Goal: Transaction & Acquisition: Purchase product/service

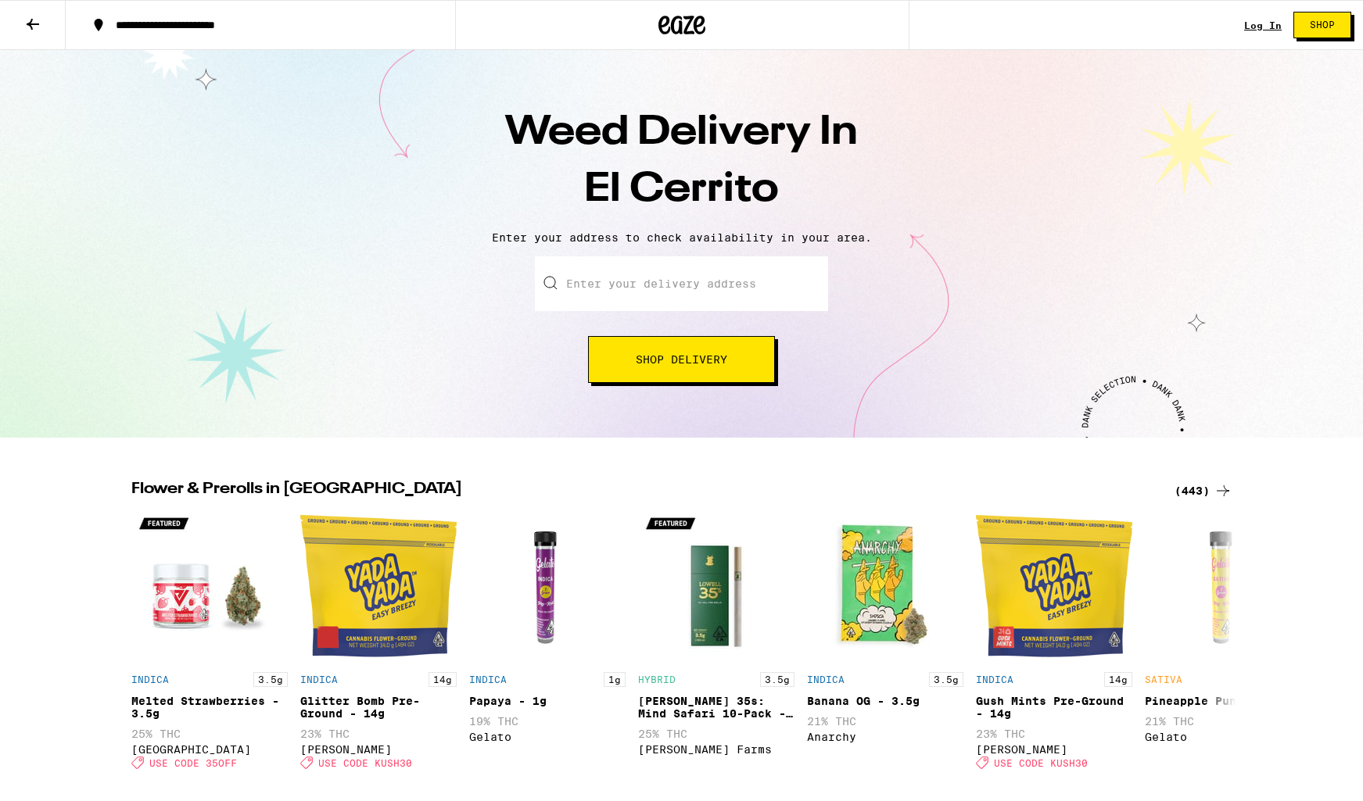
click at [711, 281] on input "Enter your delivery address" at bounding box center [681, 283] width 293 height 55
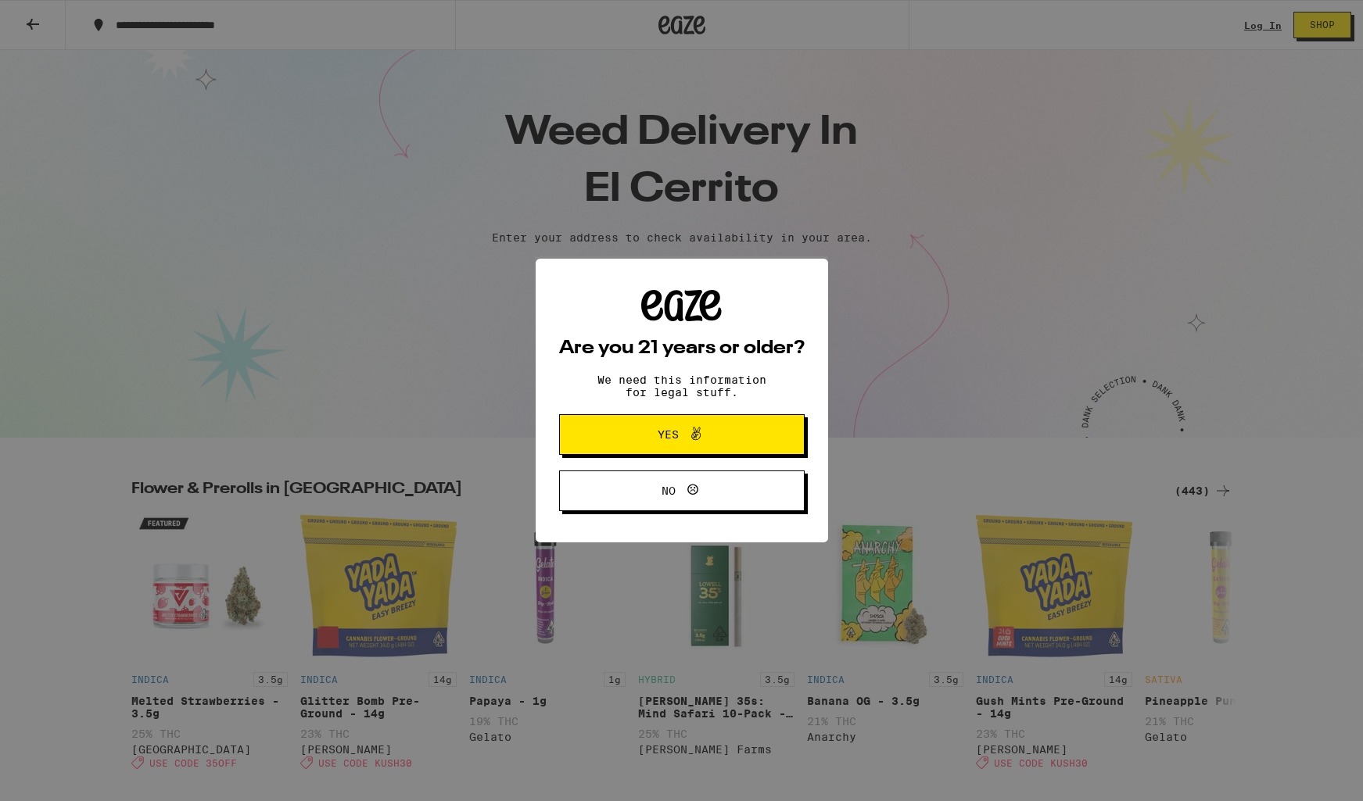
click at [650, 439] on span "Yes" at bounding box center [681, 434] width 119 height 20
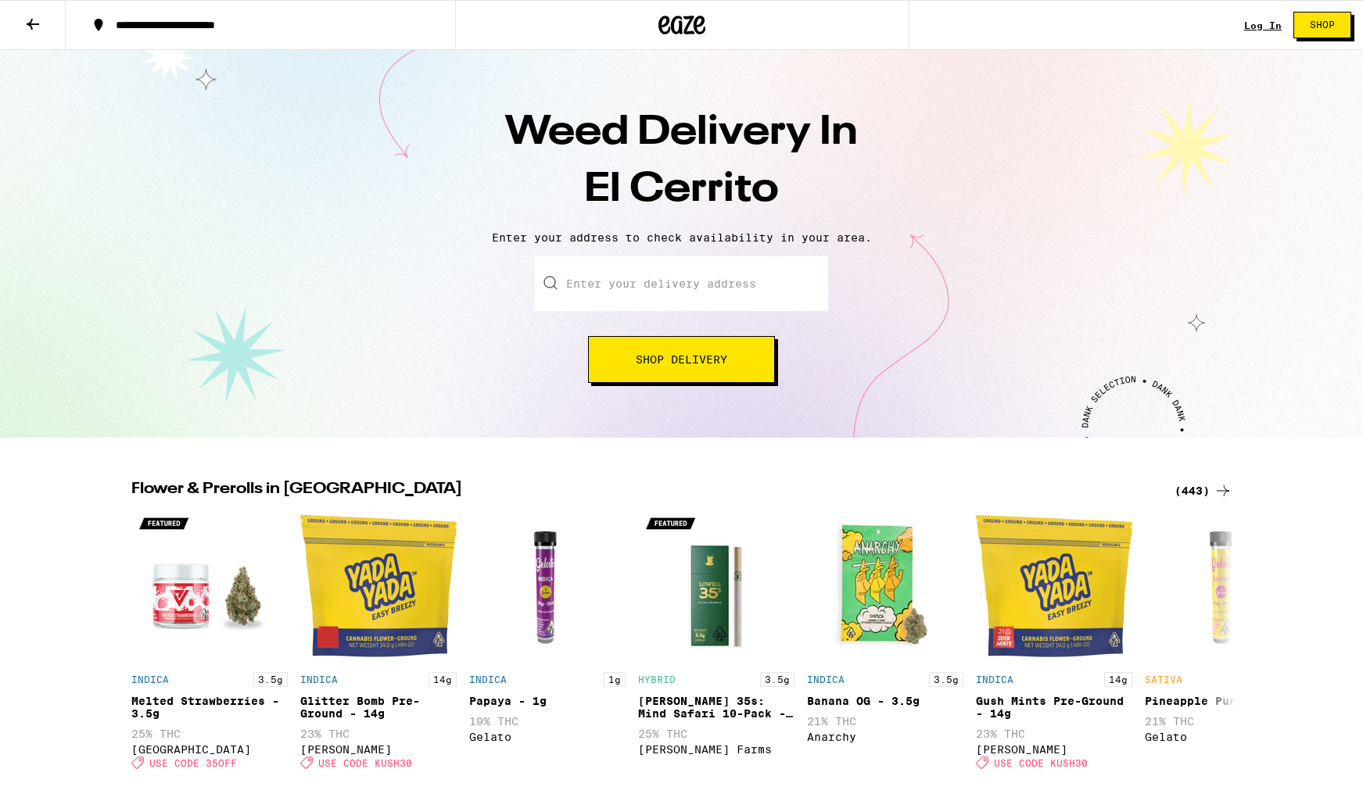
click at [604, 281] on input "Enter your delivery address" at bounding box center [681, 283] width 293 height 55
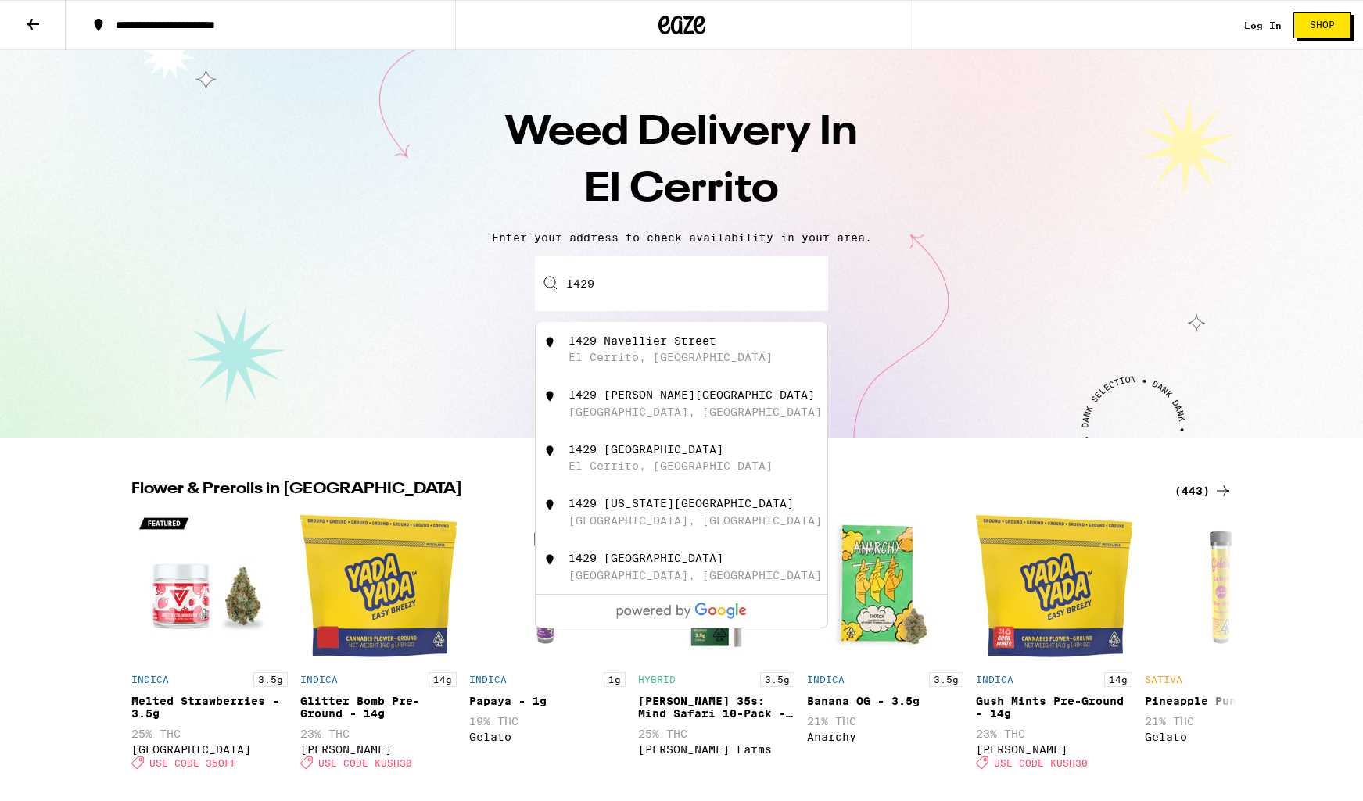
click at [621, 356] on div "El Cerrito, [GEOGRAPHIC_DATA]" at bounding box center [670, 357] width 204 height 13
type input "1429 [GEOGRAPHIC_DATA], [GEOGRAPHIC_DATA], [GEOGRAPHIC_DATA]"
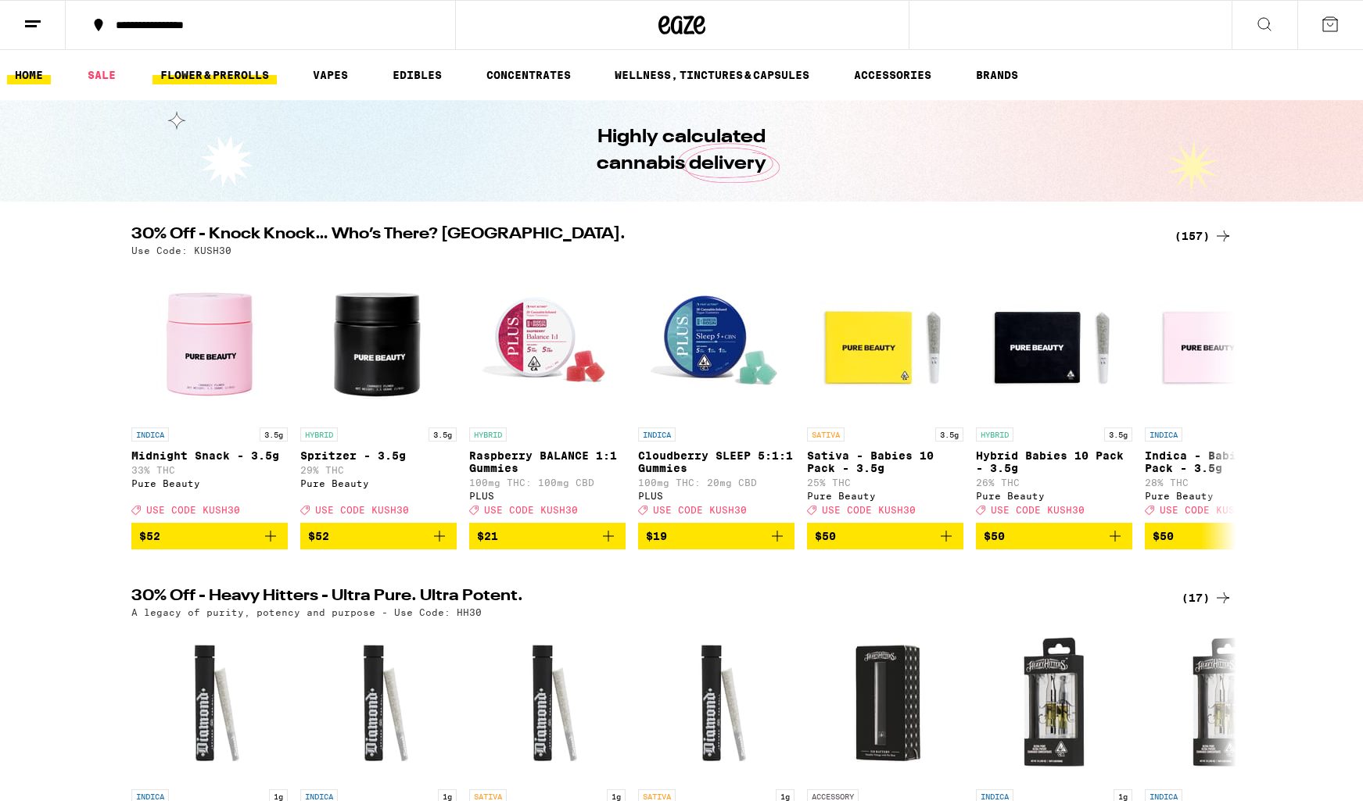
click at [224, 78] on link "FLOWER & PREROLLS" at bounding box center [214, 75] width 124 height 19
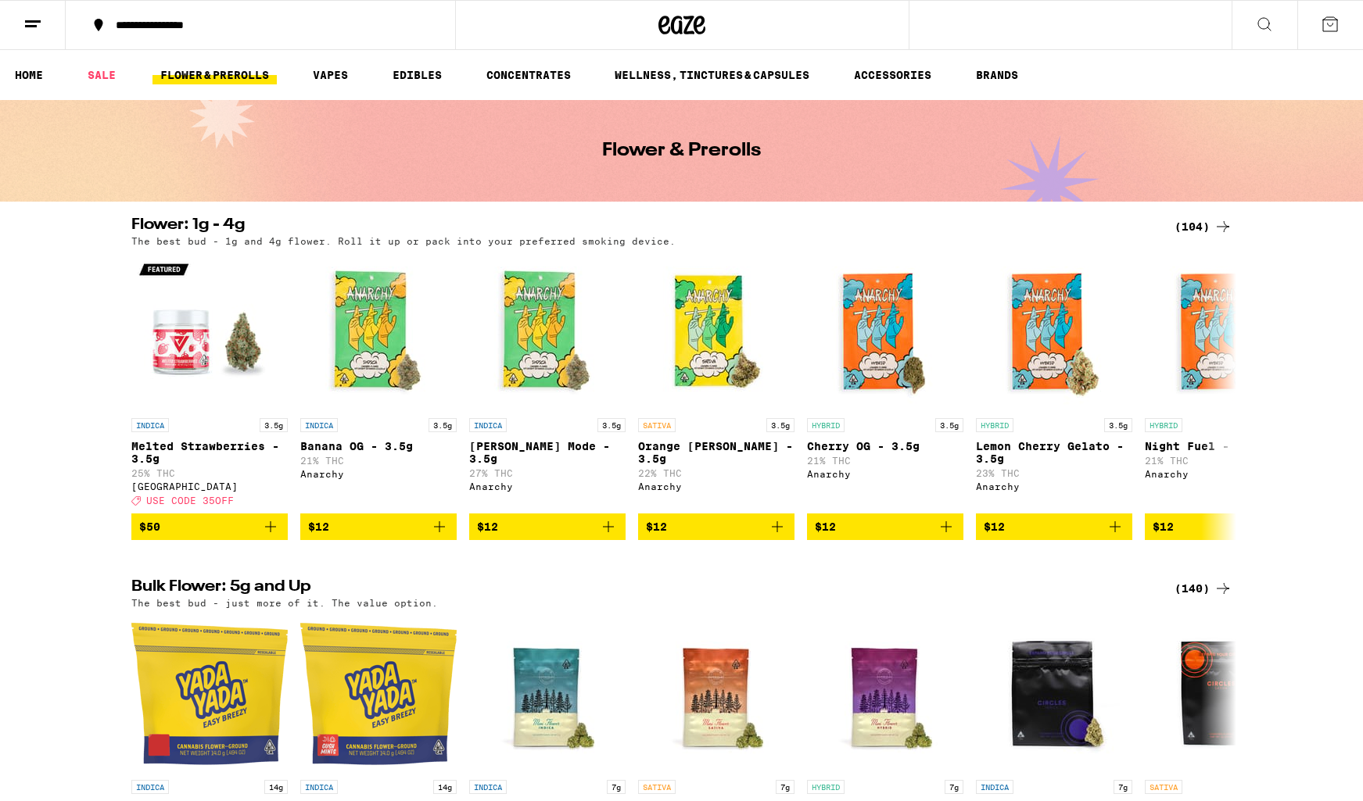
click at [1263, 21] on icon at bounding box center [1264, 24] width 19 height 19
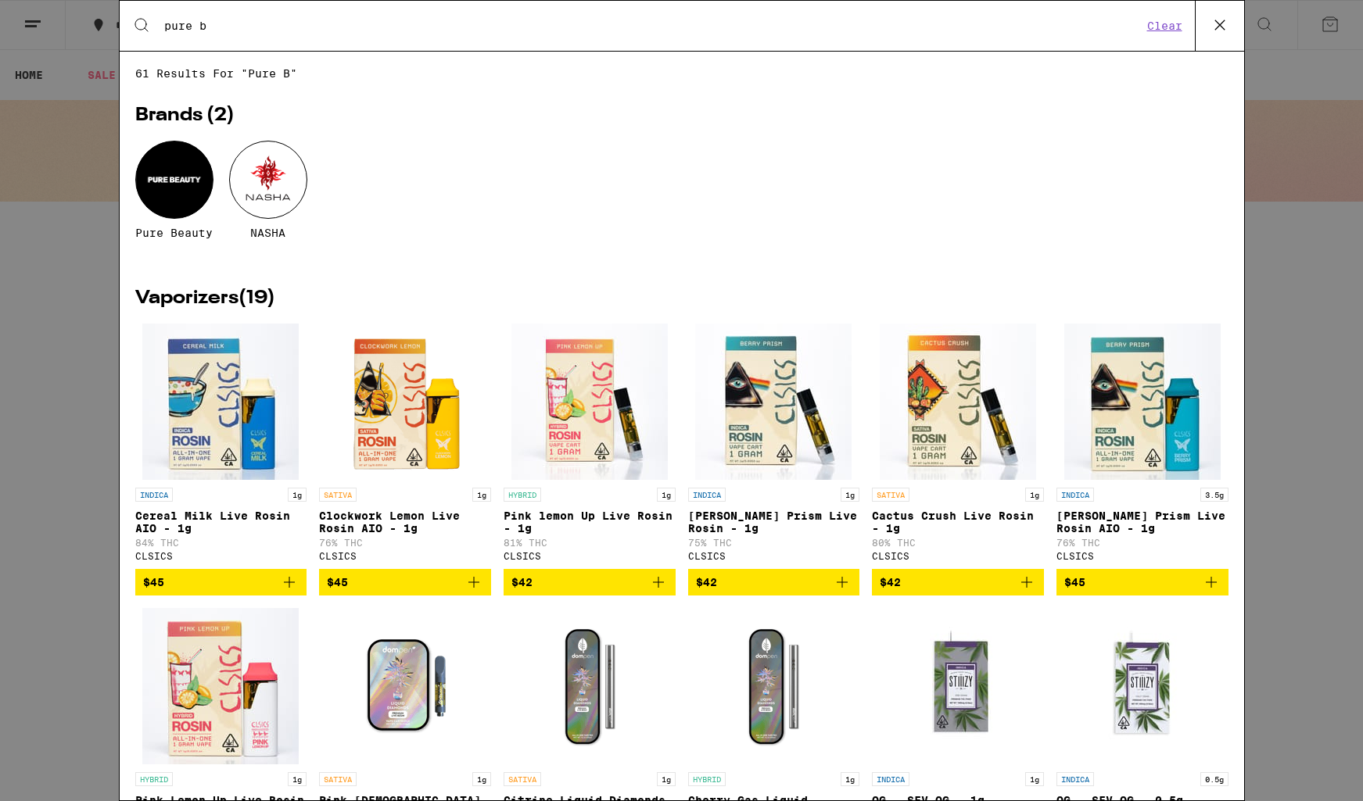
type input "pure b"
click at [165, 167] on div at bounding box center [174, 180] width 78 height 78
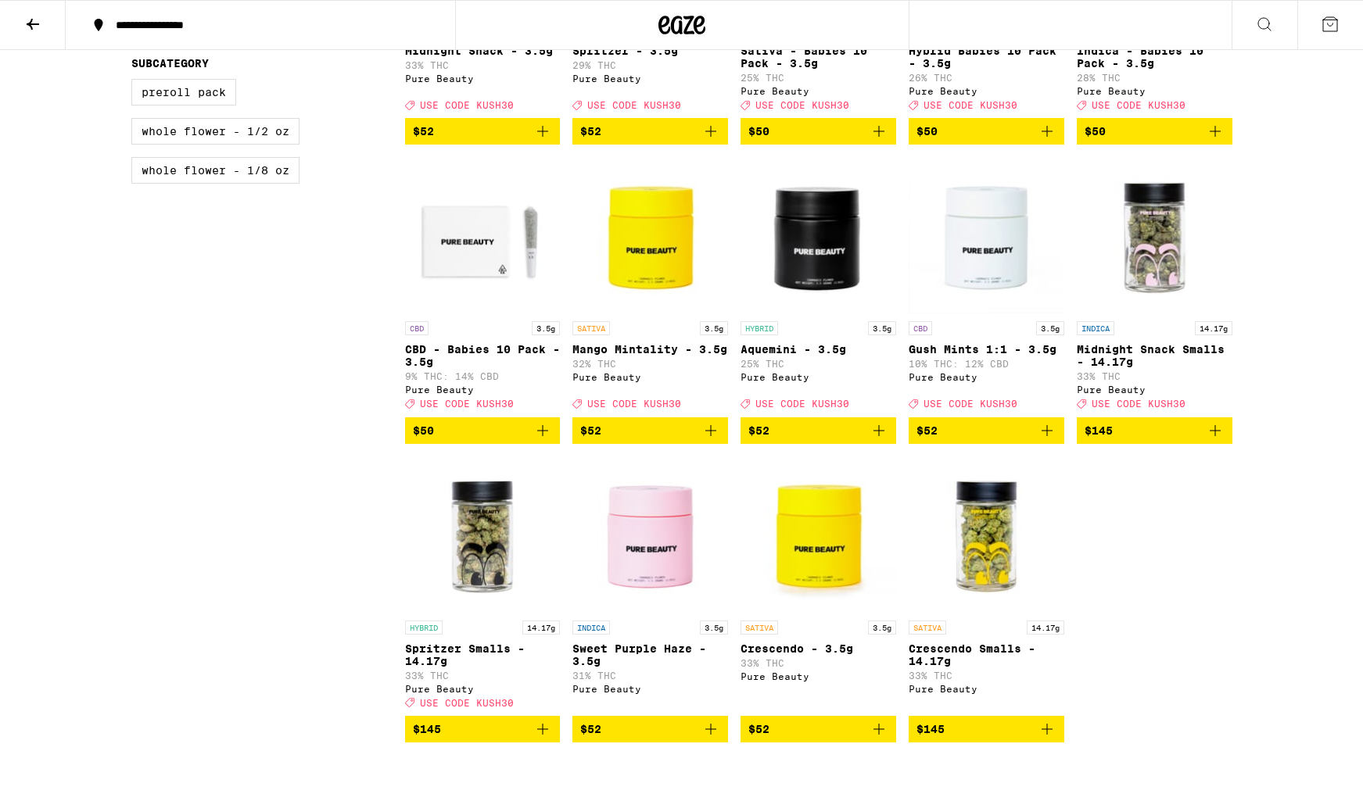
scroll to position [625, 0]
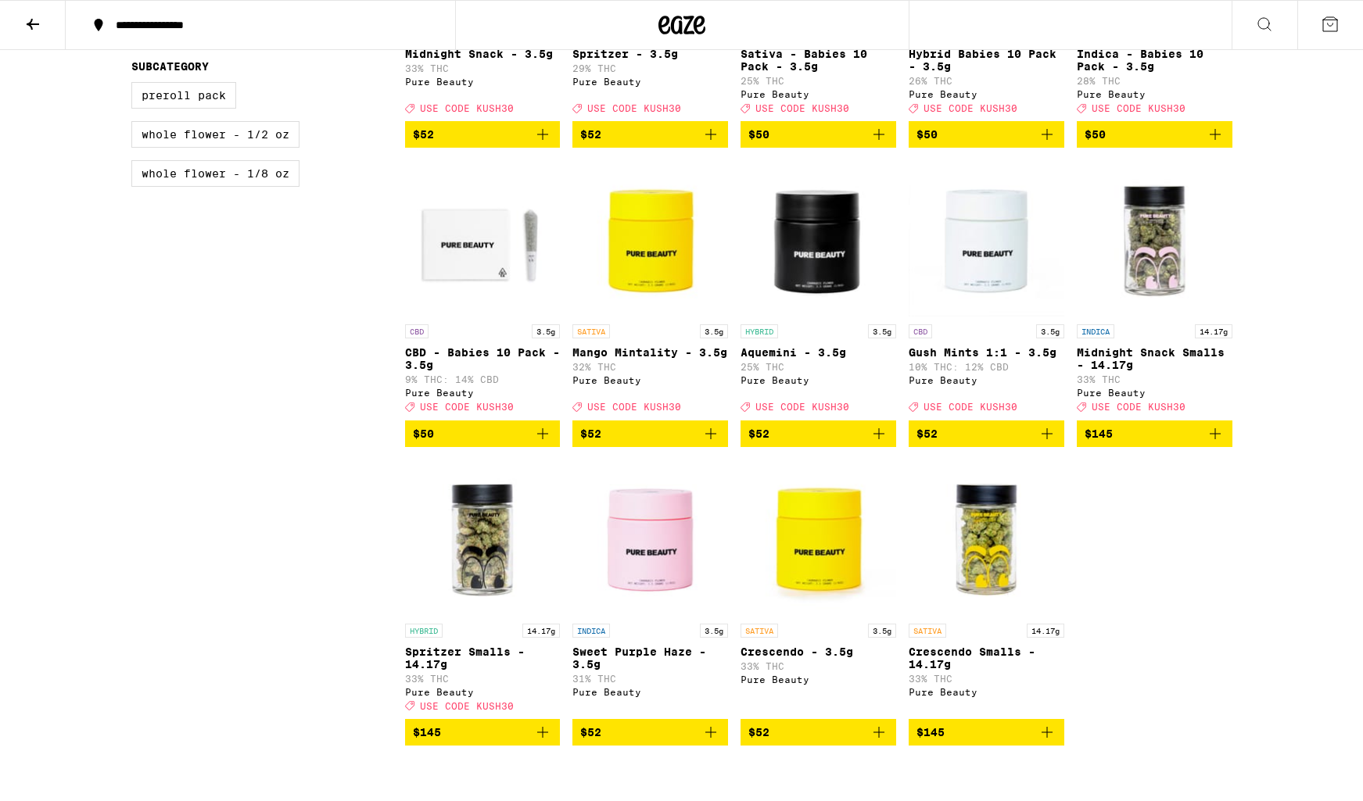
click at [543, 439] on icon "Add to bag" at bounding box center [542, 433] width 11 height 11
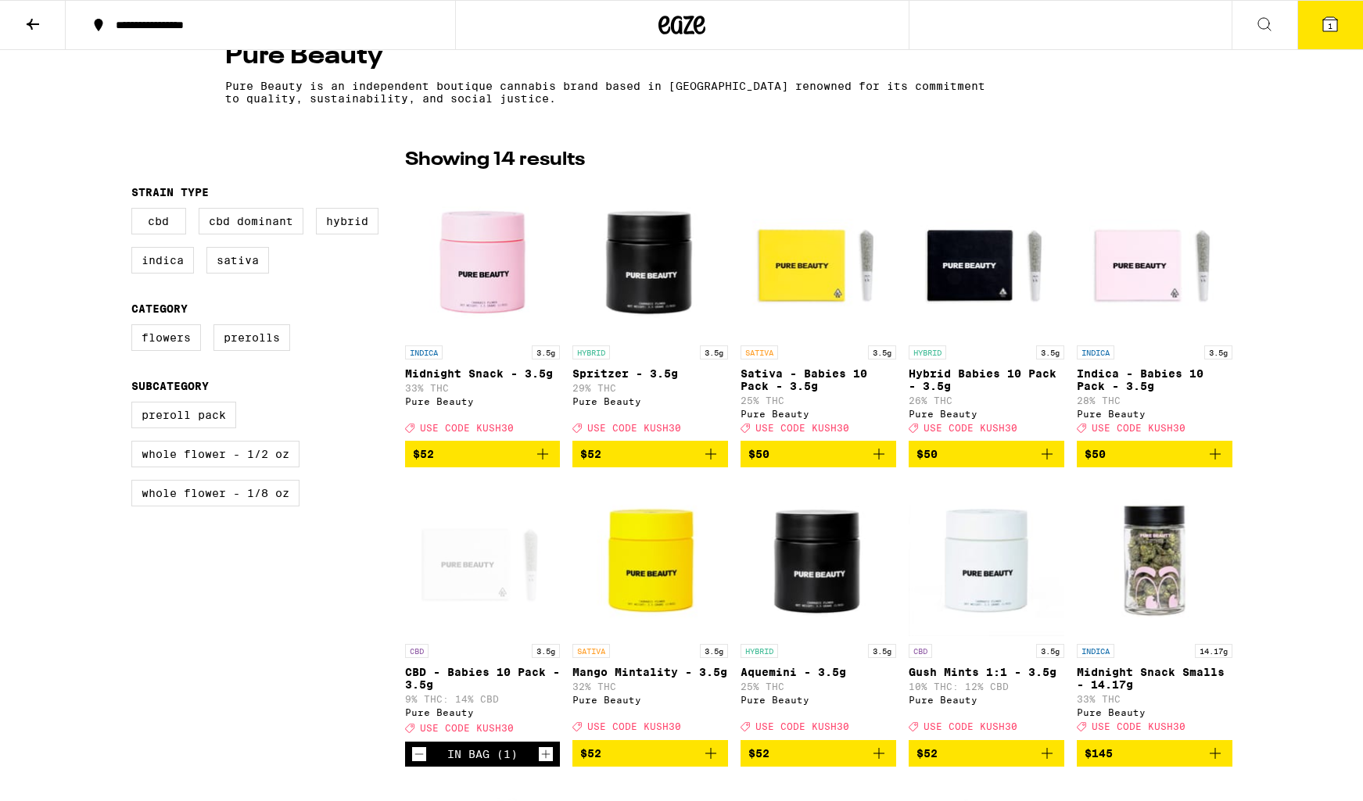
scroll to position [304, 0]
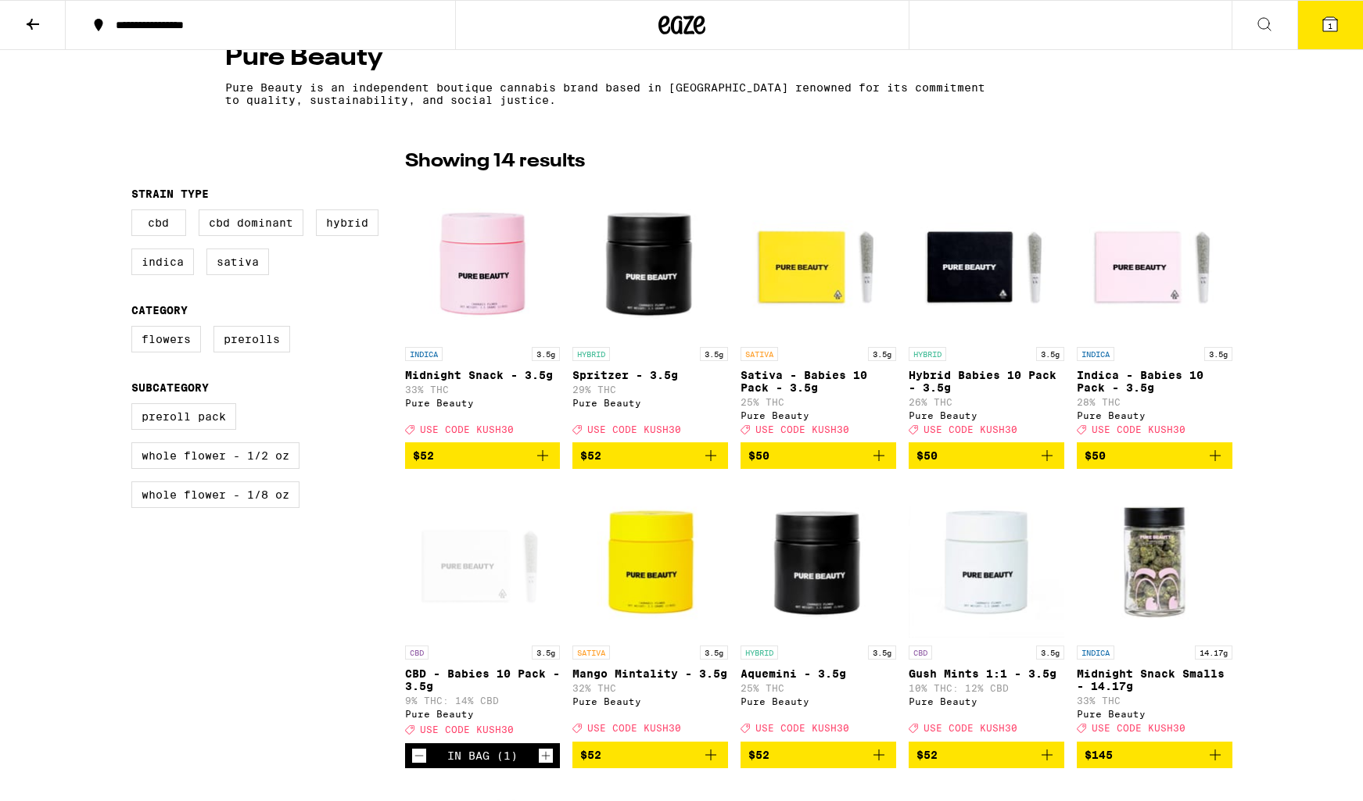
click at [881, 462] on icon "Add to bag" at bounding box center [878, 455] width 19 height 19
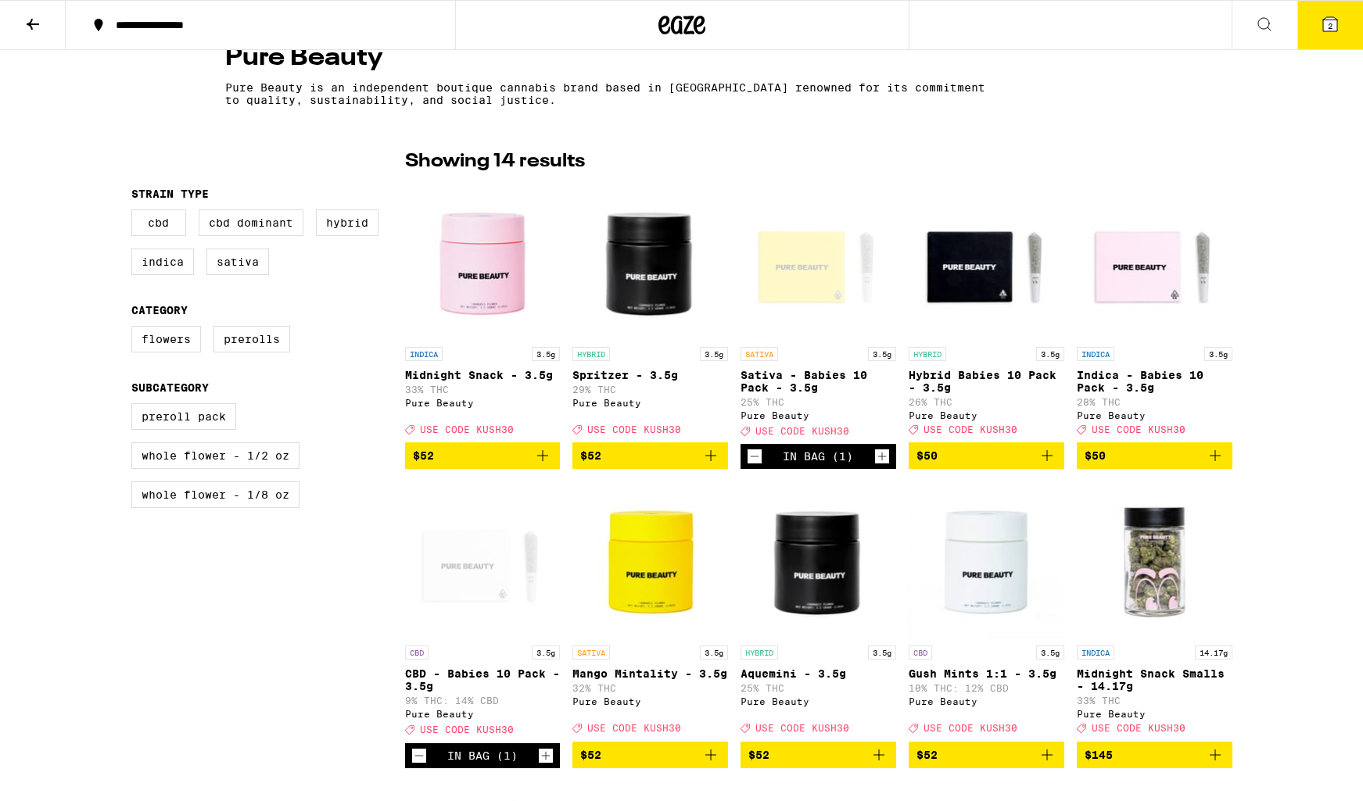
click at [1338, 23] on icon at bounding box center [1329, 24] width 19 height 19
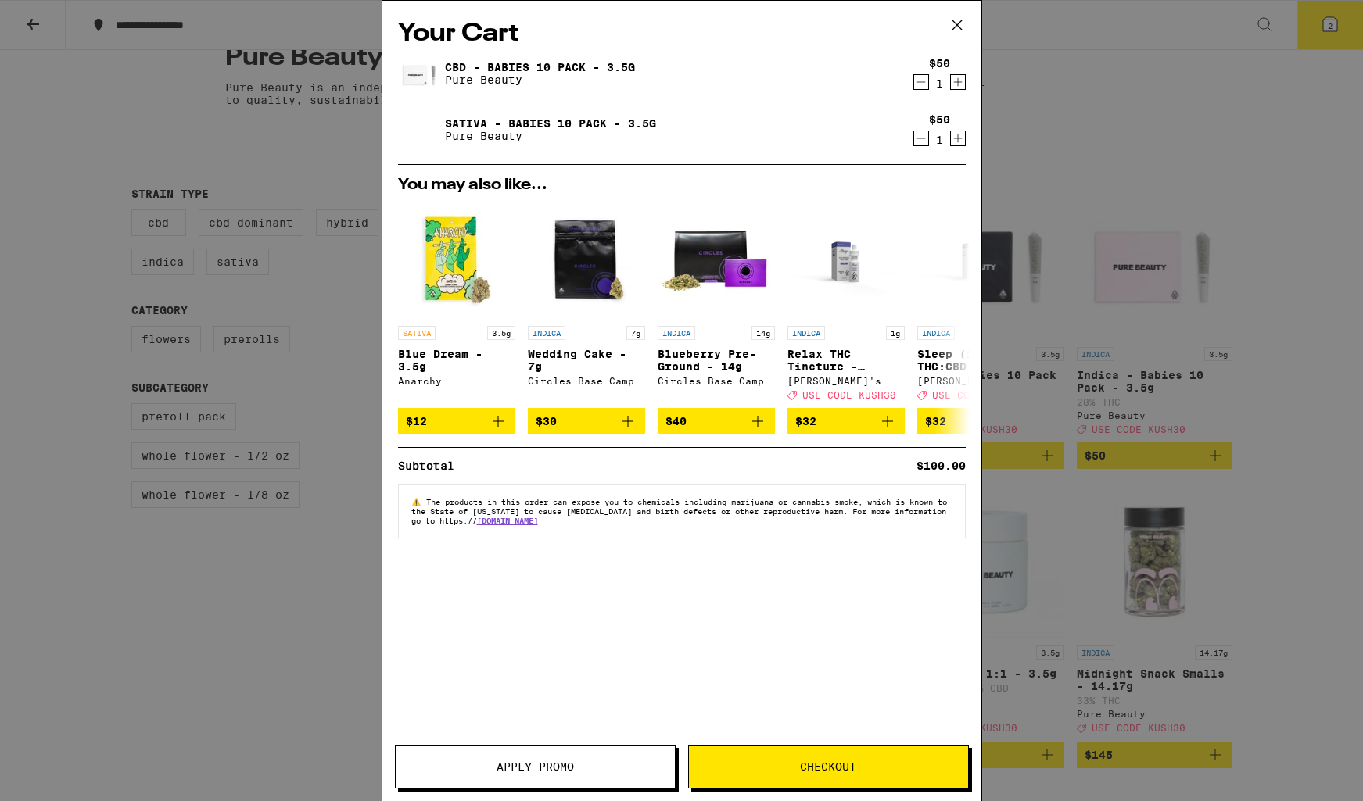
click at [809, 763] on span "Checkout" at bounding box center [828, 766] width 56 height 11
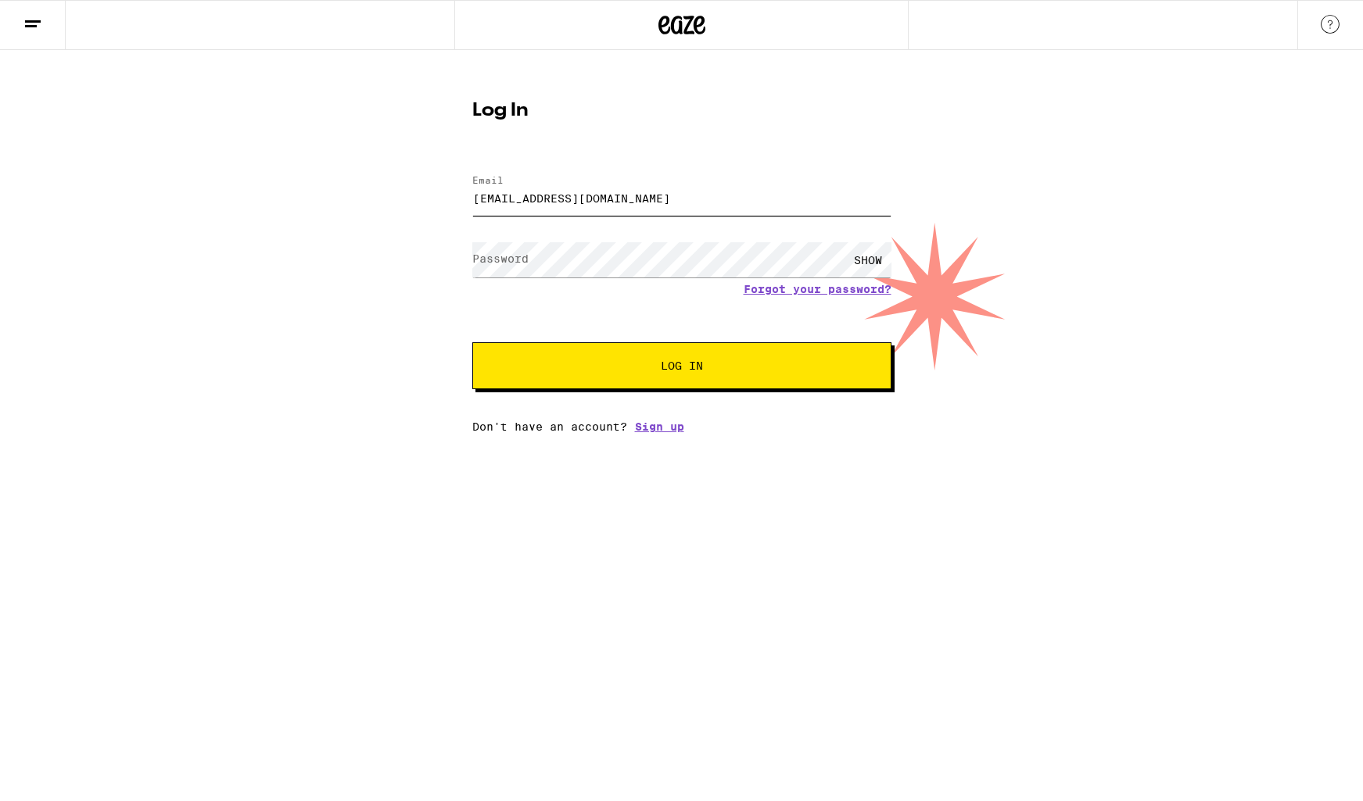
type input "[EMAIL_ADDRESS][DOMAIN_NAME]"
click at [681, 367] on button "Log In" at bounding box center [681, 365] width 419 height 47
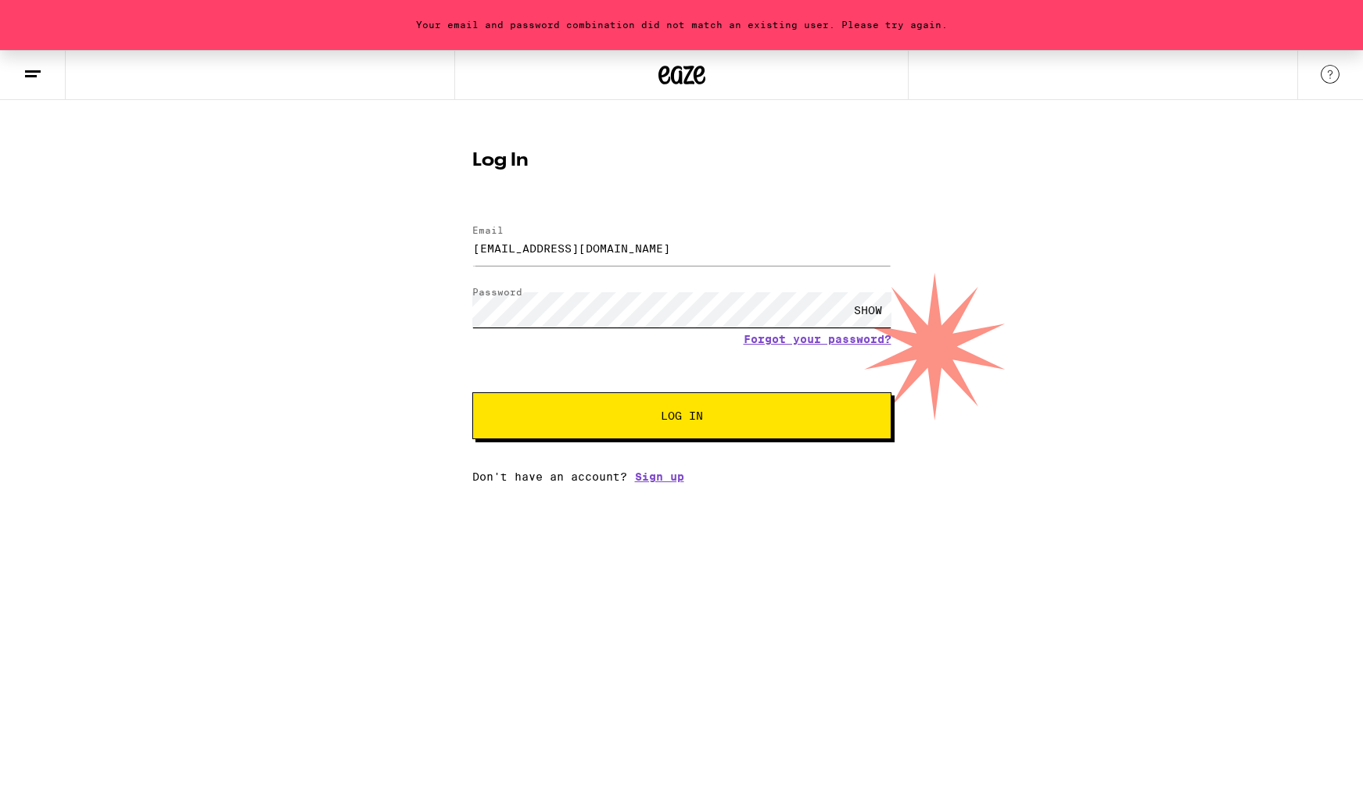
click at [681, 417] on button "Log In" at bounding box center [681, 415] width 419 height 47
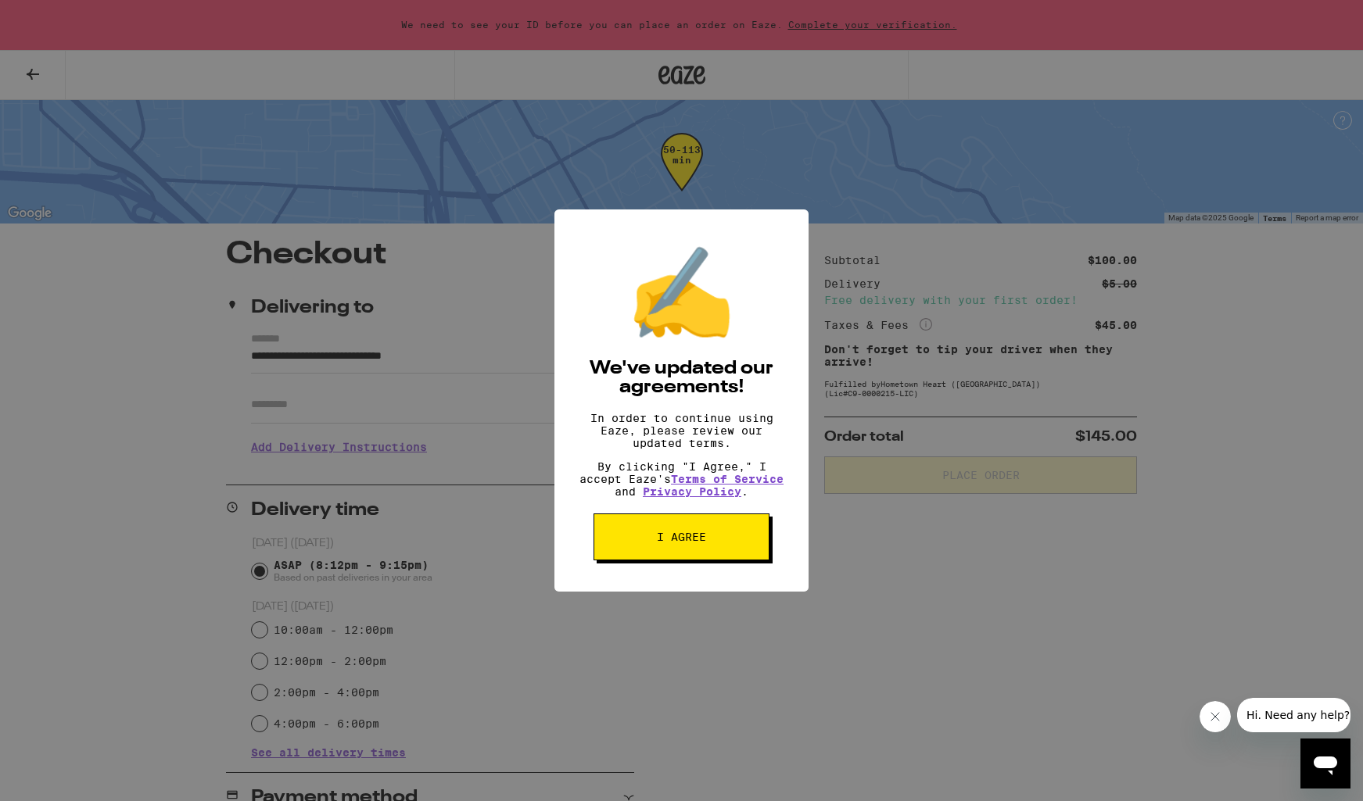
click at [682, 543] on span "I agree" at bounding box center [681, 537] width 49 height 11
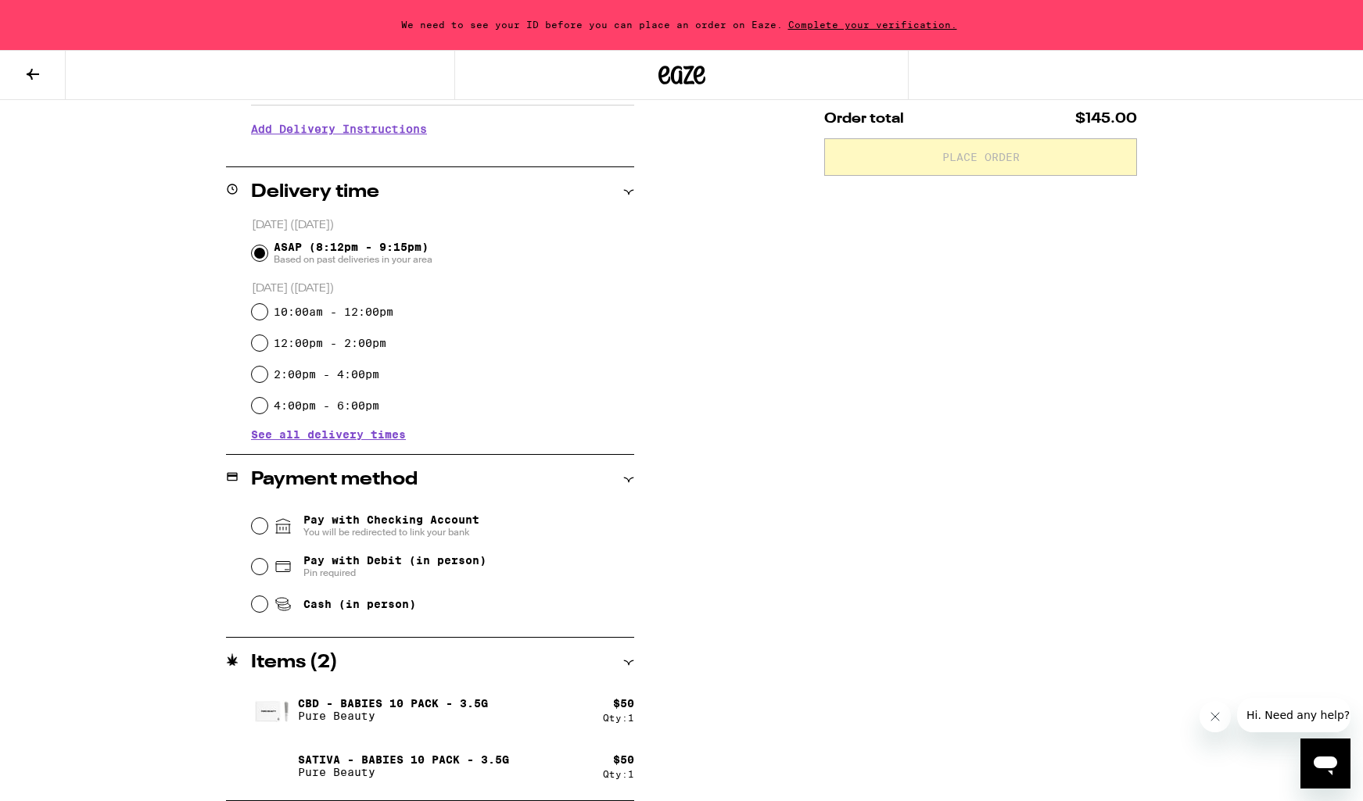
scroll to position [318, 0]
click at [256, 571] on input "Pay with Debit (in person) Pin required" at bounding box center [260, 567] width 16 height 16
radio input "true"
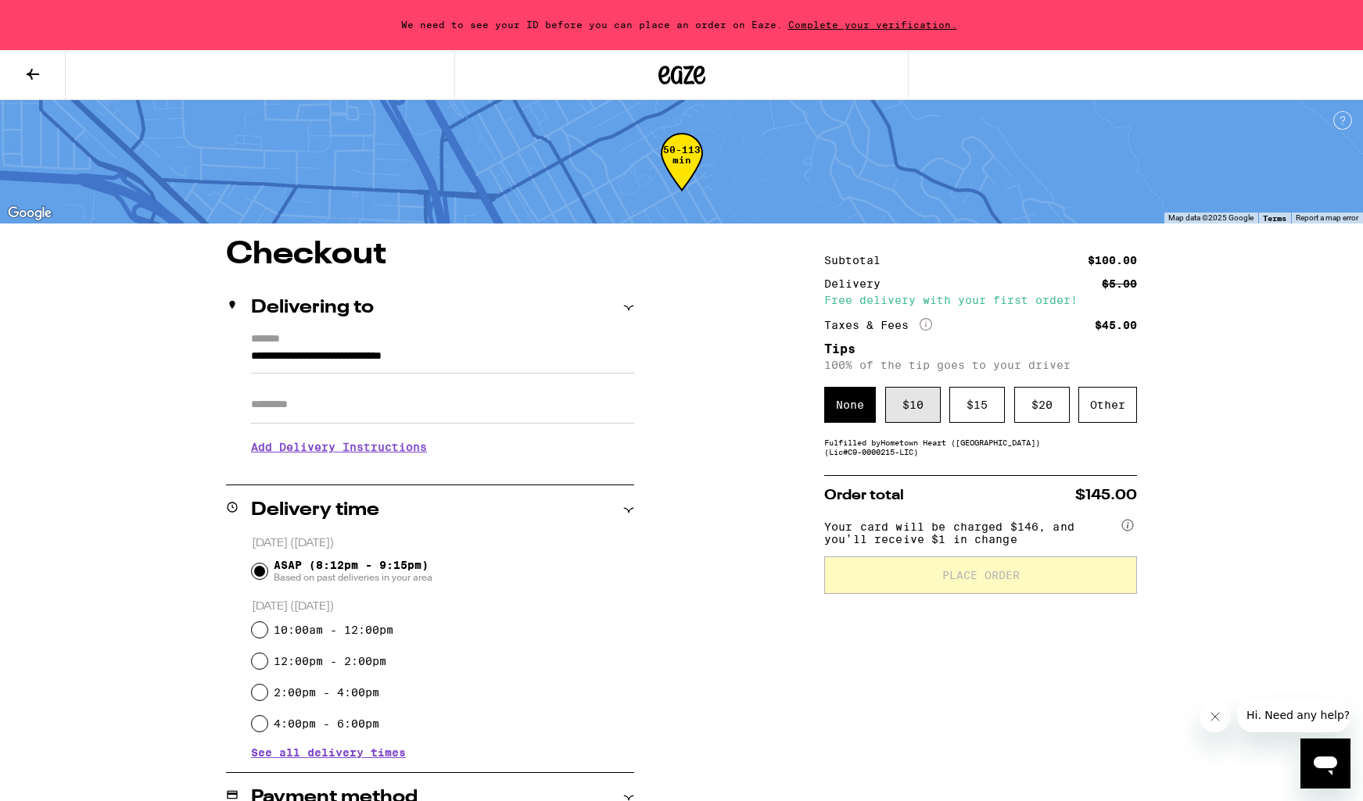
scroll to position [0, 0]
click at [991, 411] on div "$ 15" at bounding box center [977, 405] width 56 height 36
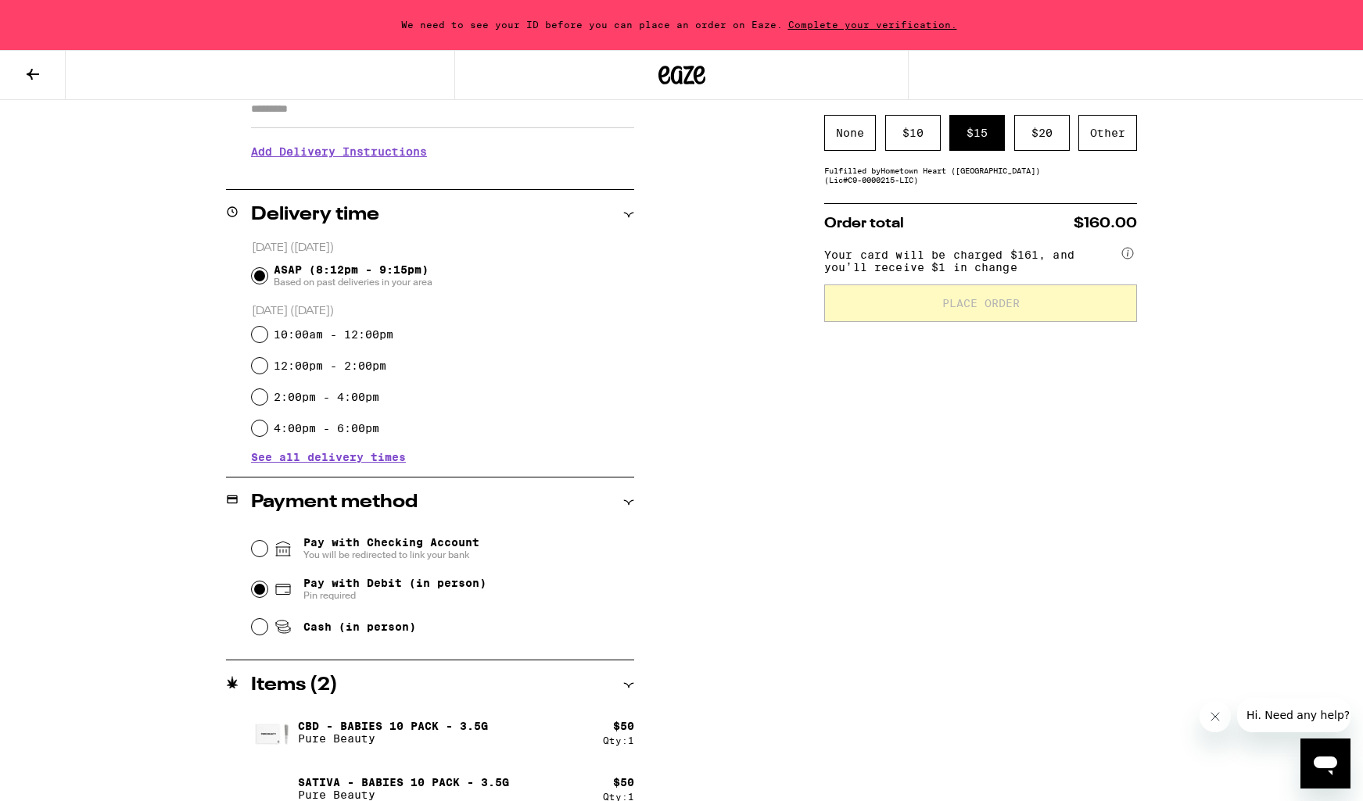
scroll to position [296, 0]
click at [1113, 226] on span "$160.00" at bounding box center [1104, 223] width 63 height 14
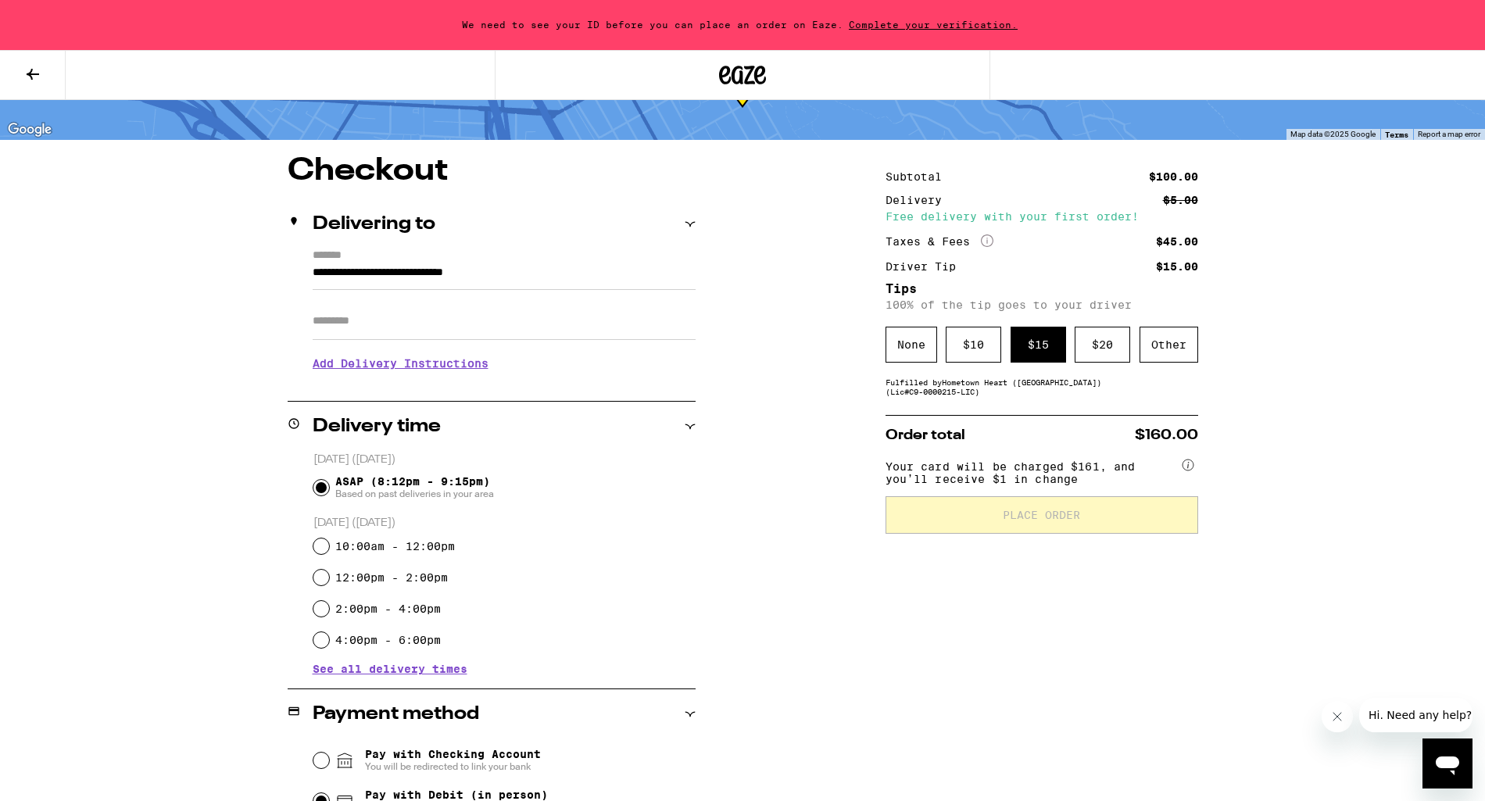
scroll to position [84, 0]
click at [453, 369] on h3 "Add Delivery Instructions" at bounding box center [504, 363] width 383 height 36
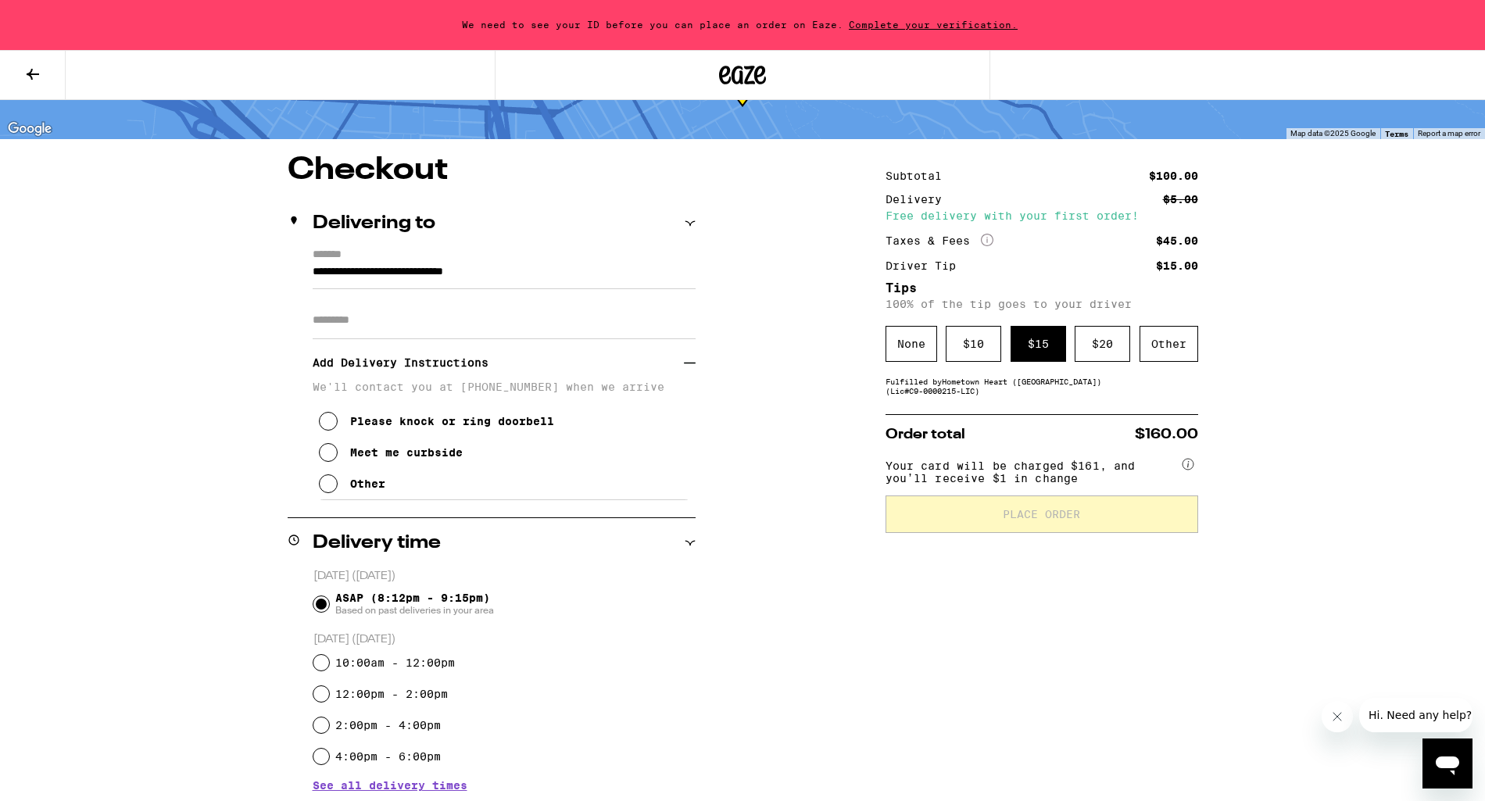
click at [333, 430] on icon at bounding box center [328, 421] width 19 height 19
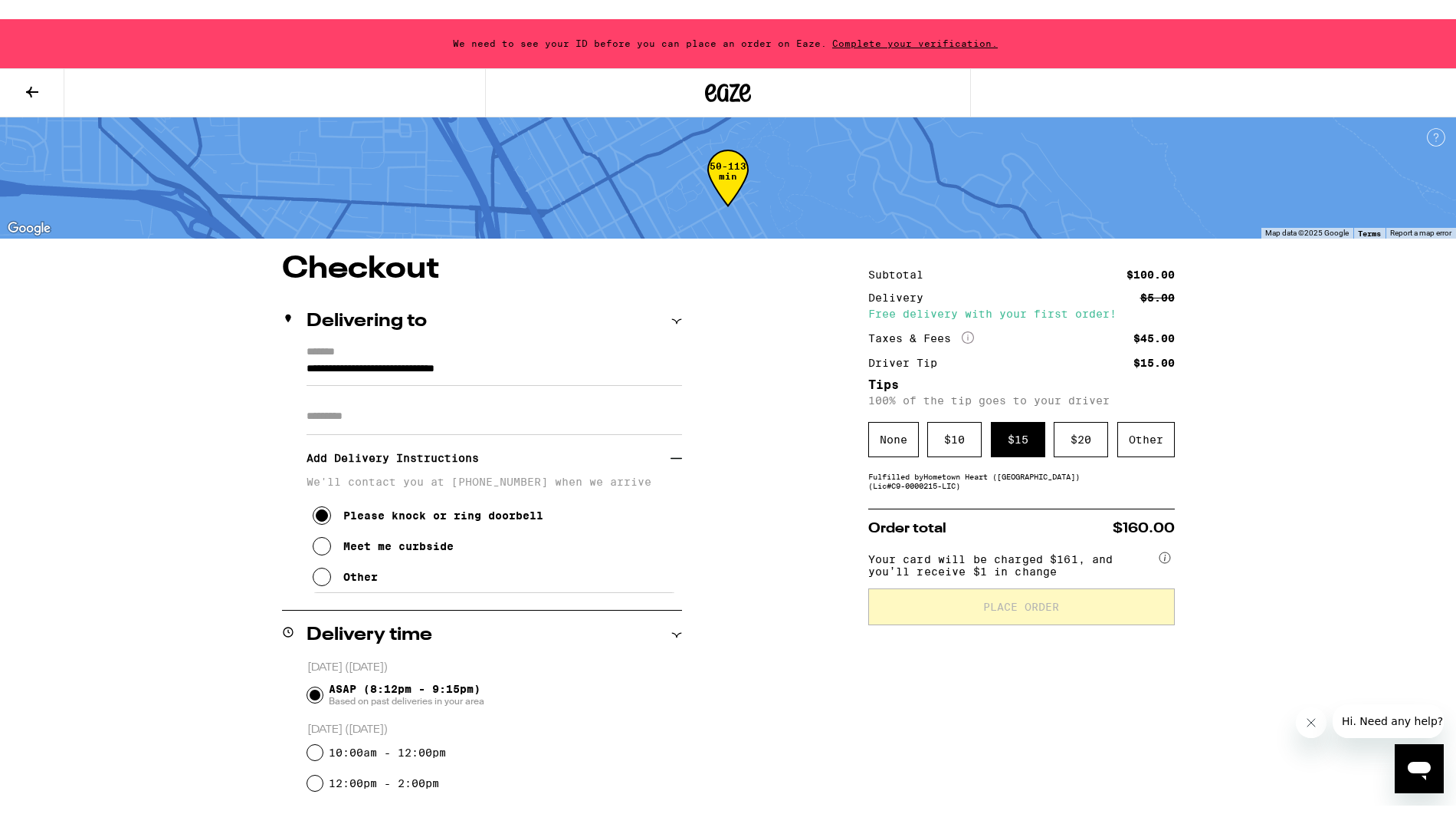
scroll to position [0, 0]
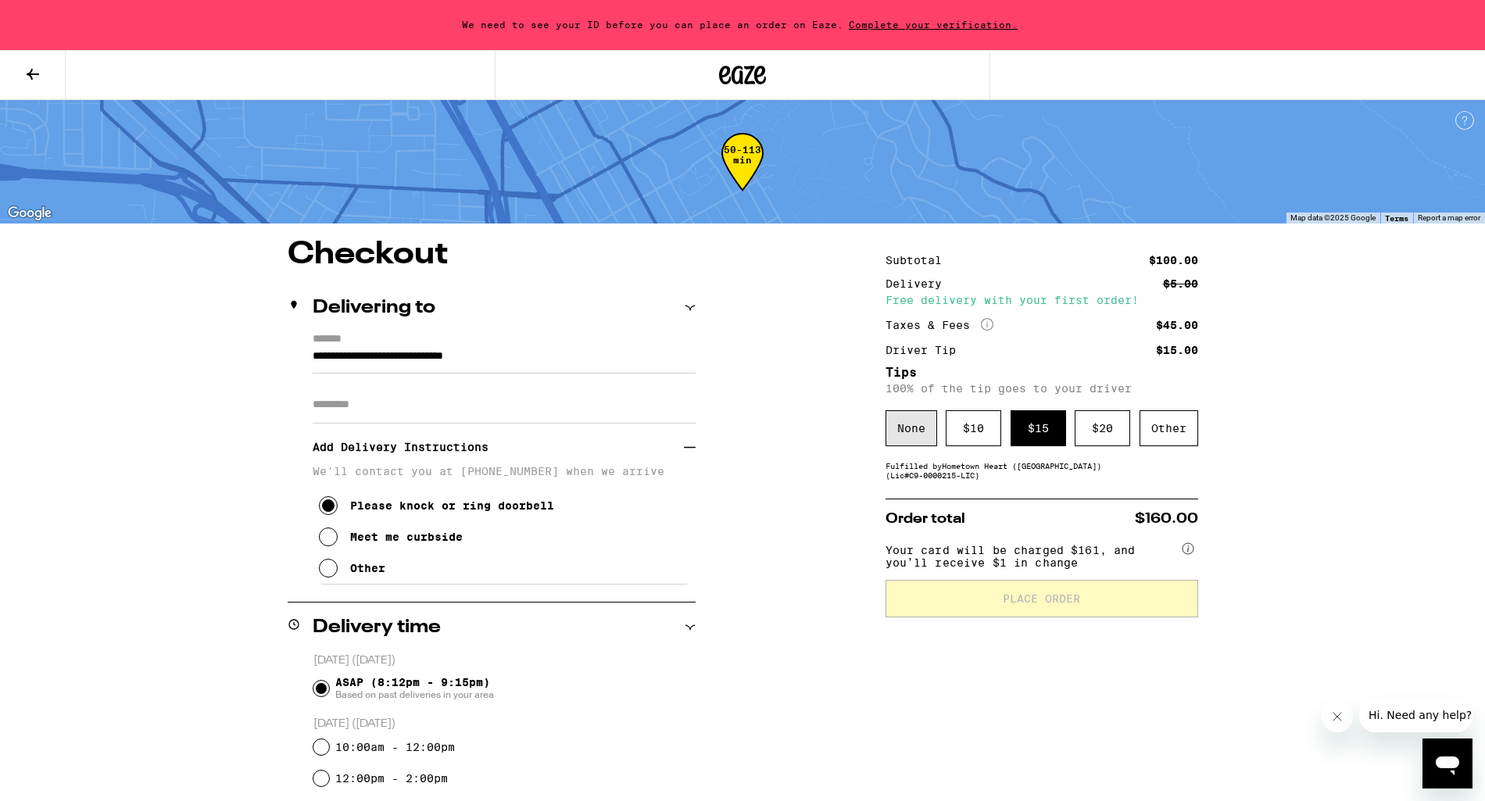
click at [900, 432] on div "None" at bounding box center [912, 428] width 52 height 36
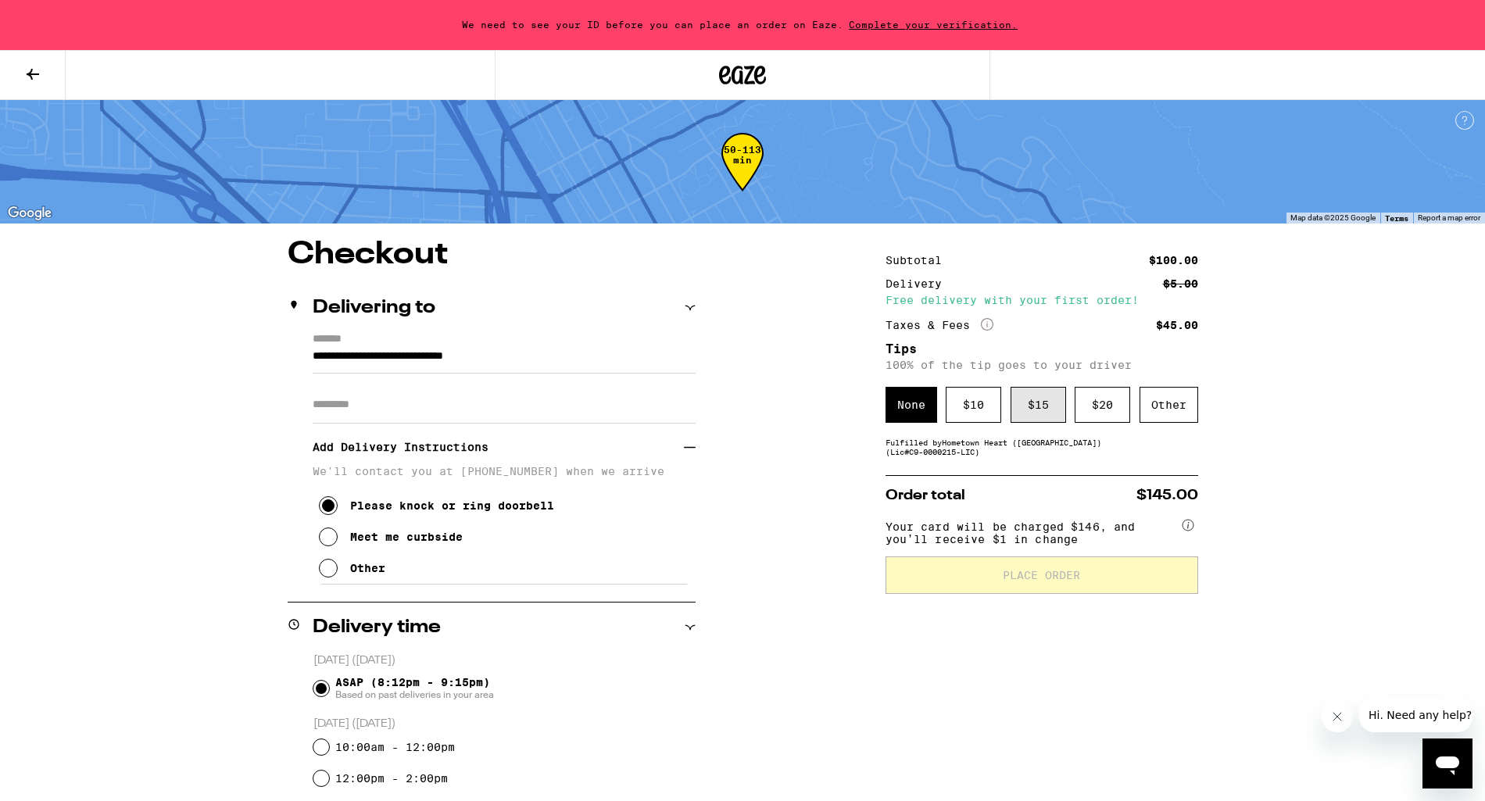
click at [1027, 408] on div "$ 15" at bounding box center [1039, 405] width 56 height 36
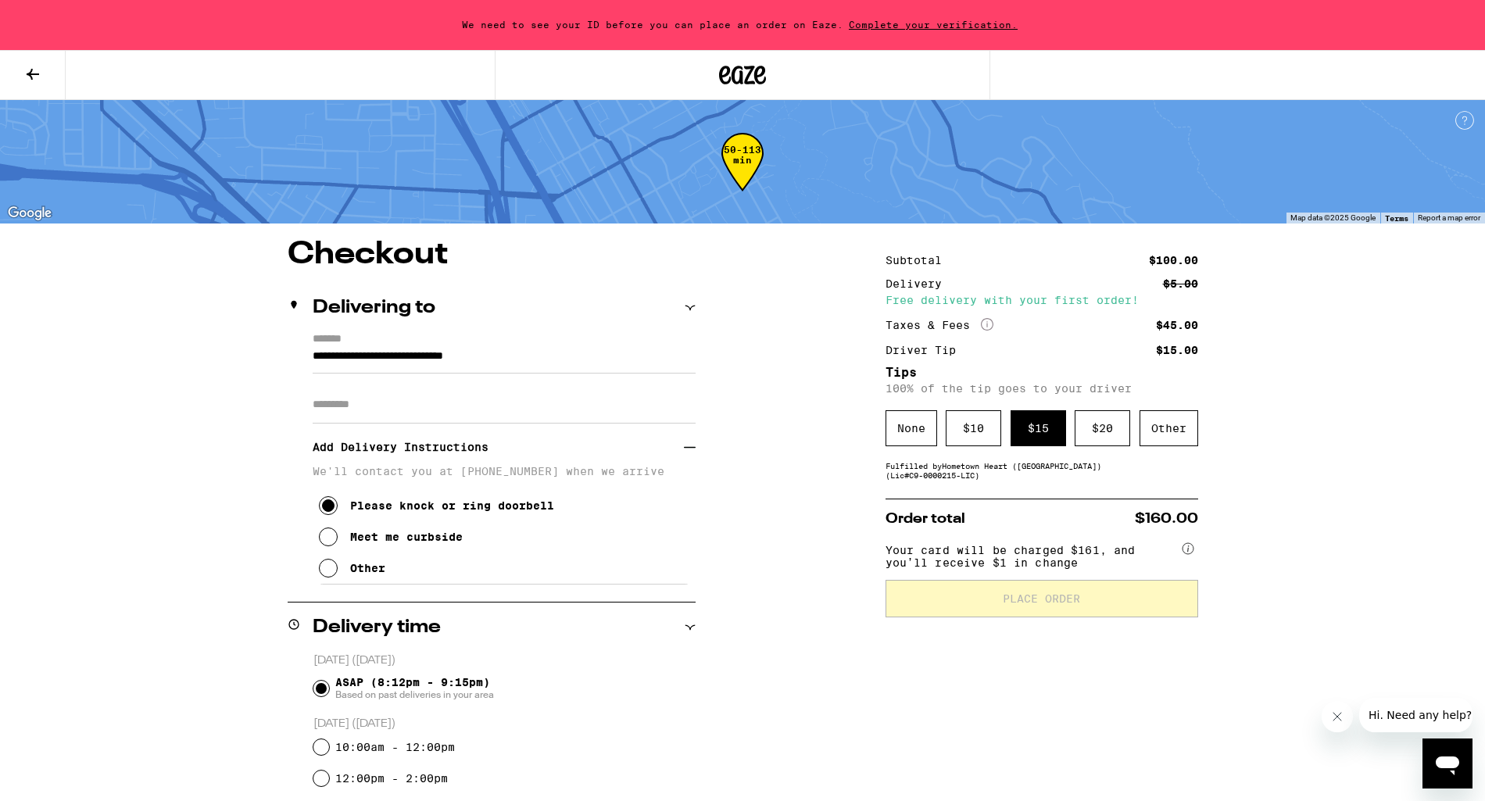
click at [1055, 604] on span "Place Order" at bounding box center [1041, 598] width 77 height 11
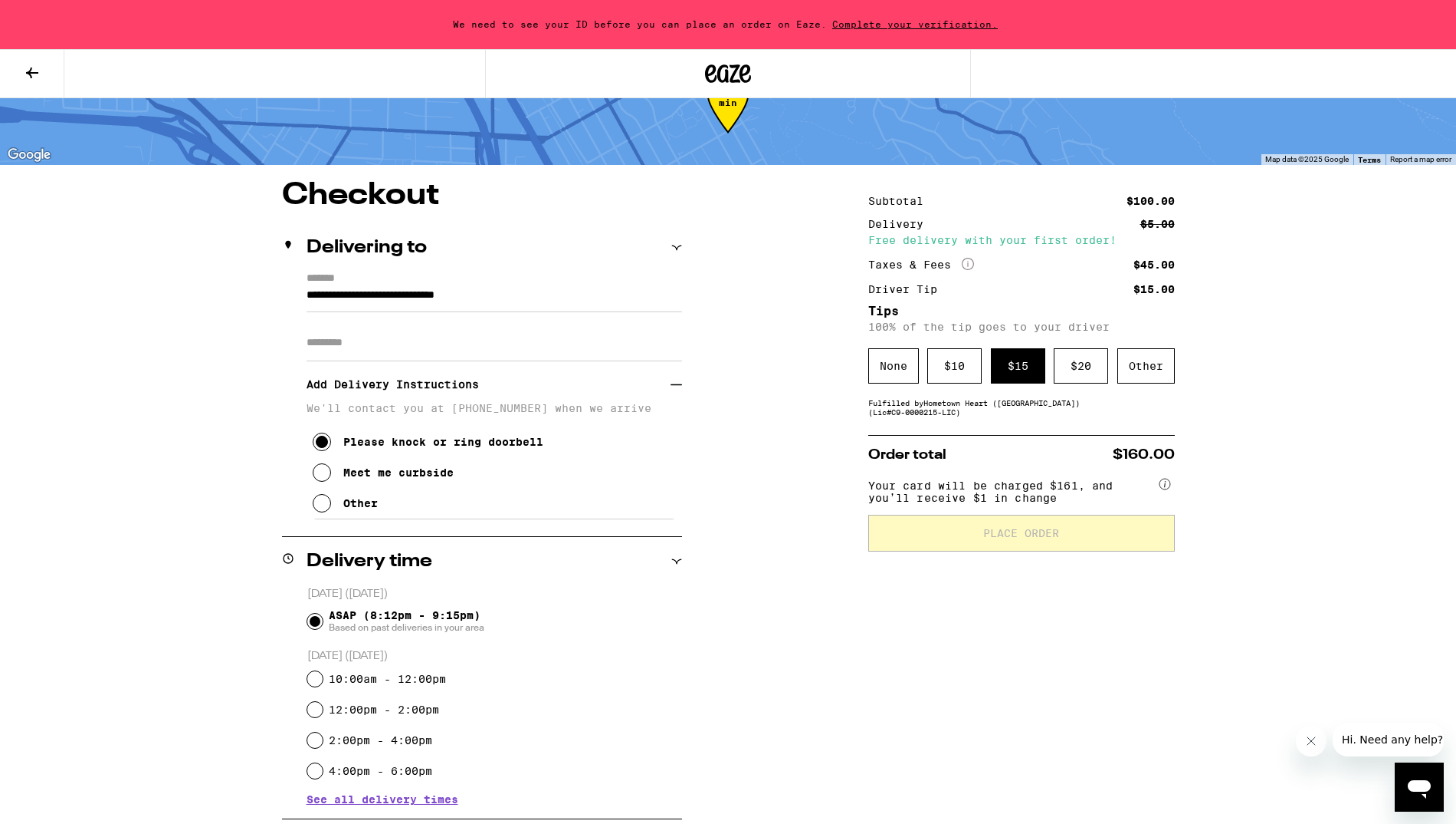
scroll to position [51, 0]
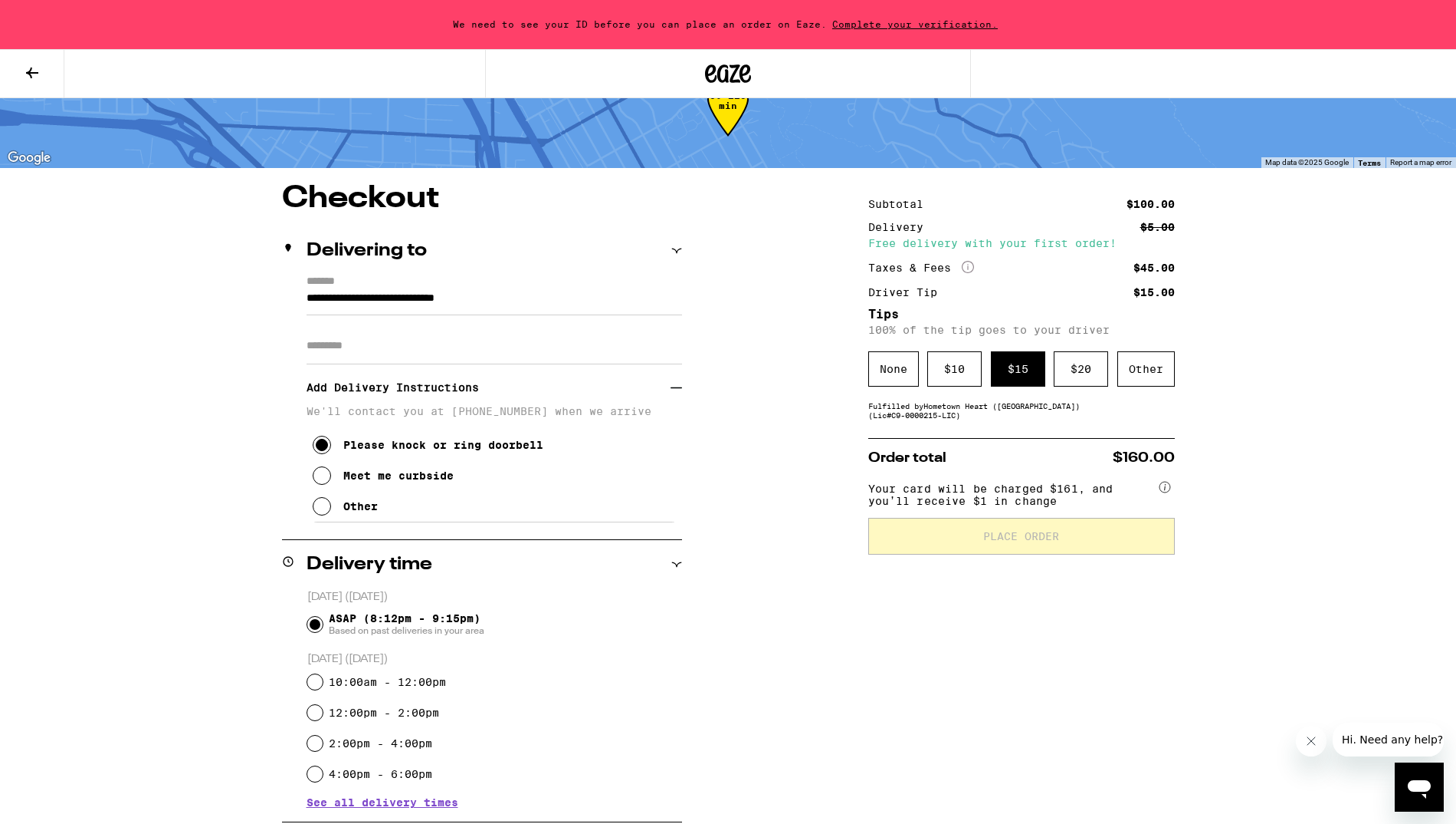
click at [581, 307] on input "**********" at bounding box center [494, 302] width 376 height 26
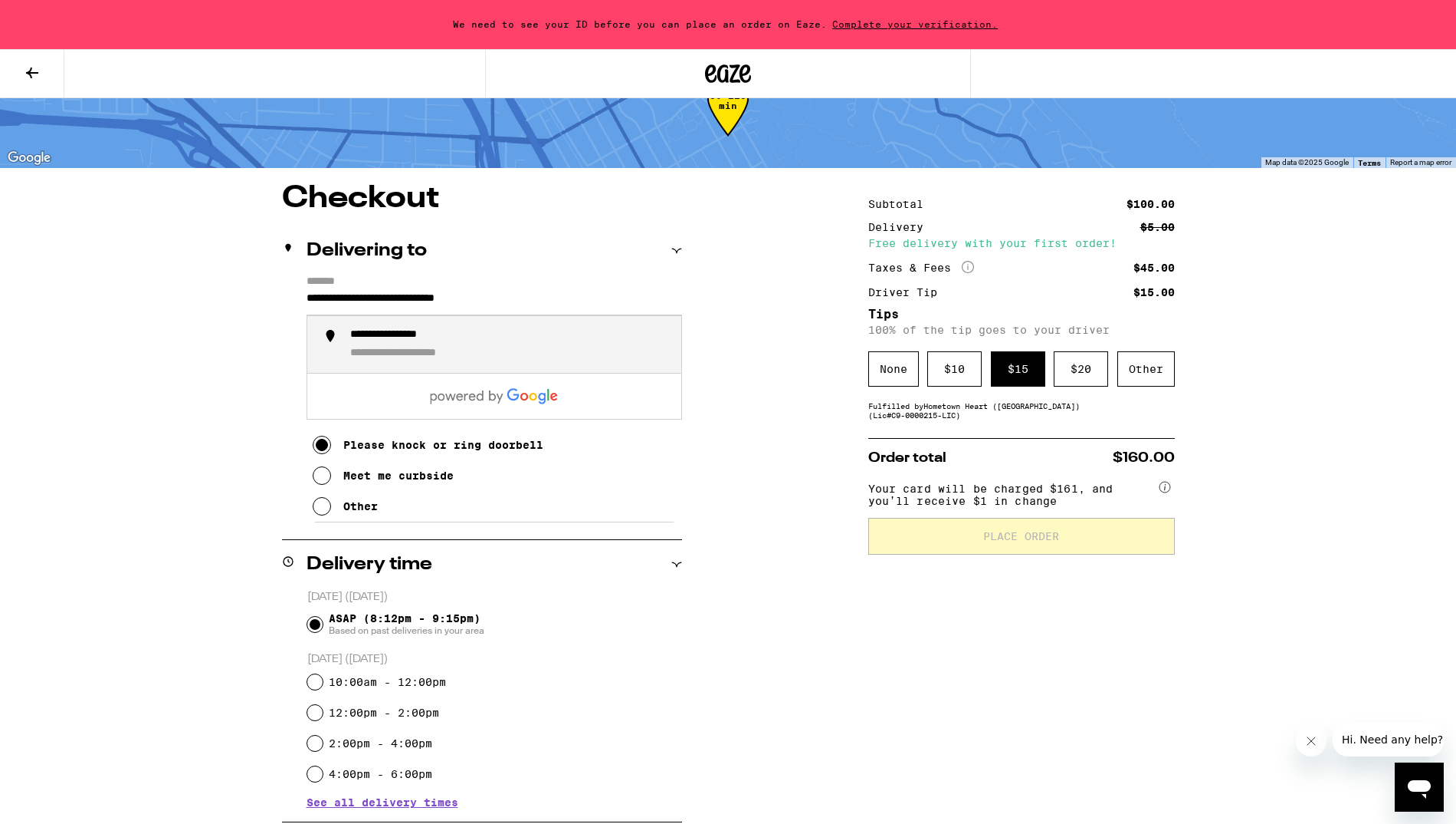
click at [477, 339] on div "**********" at bounding box center [509, 344] width 319 height 32
type input "**********"
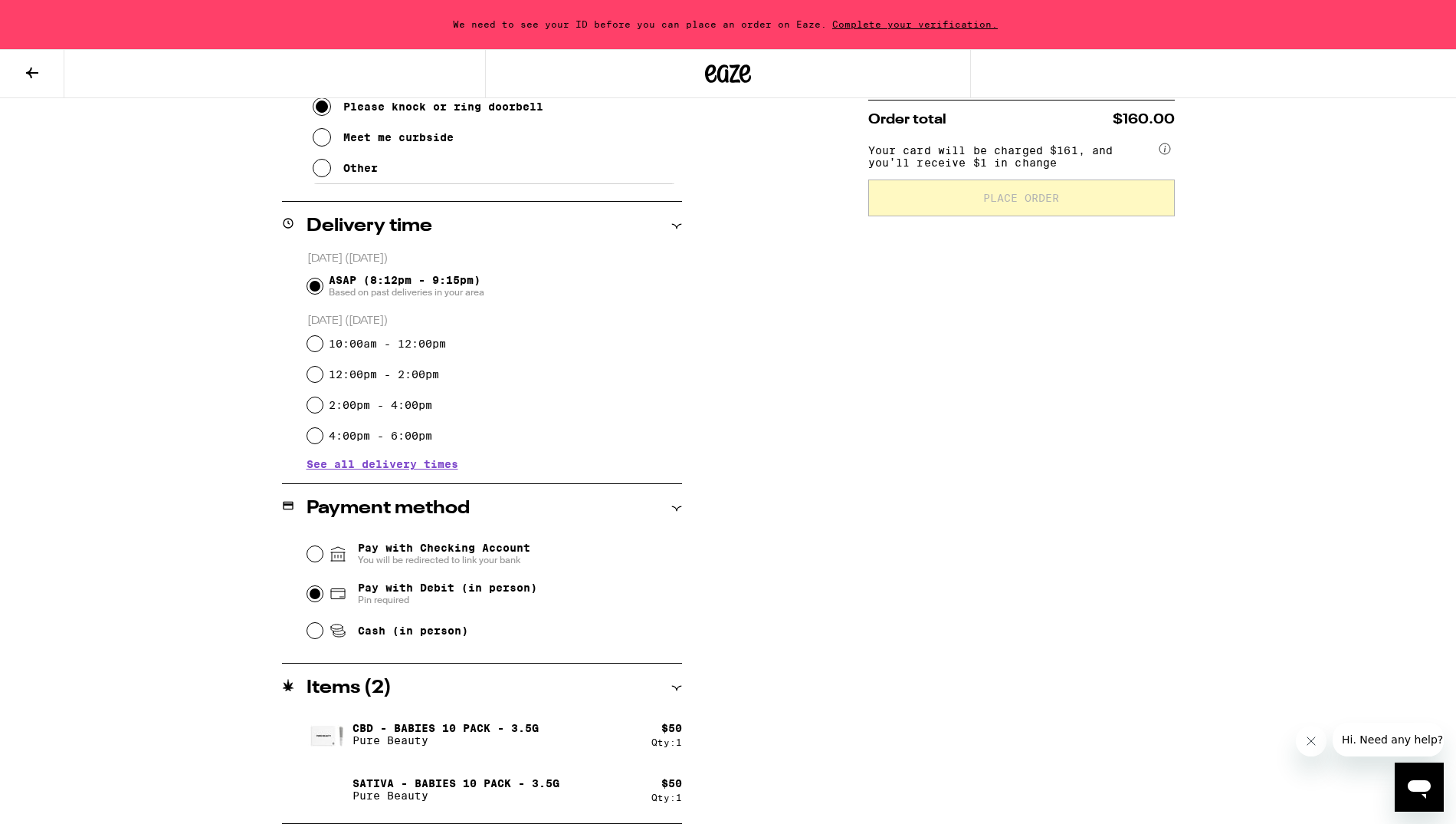
scroll to position [389, 0]
click at [513, 588] on span "Pay with Debit (in person)" at bounding box center [447, 588] width 179 height 13
click at [323, 588] on input "Pay with Debit (in person) Pin required" at bounding box center [315, 593] width 16 height 16
click at [441, 551] on span "Pay with Checking Account You will be redirected to link your bank" at bounding box center [444, 553] width 173 height 25
click at [323, 551] on input "Pay with Checking Account You will be redirected to link your bank" at bounding box center [315, 554] width 16 height 16
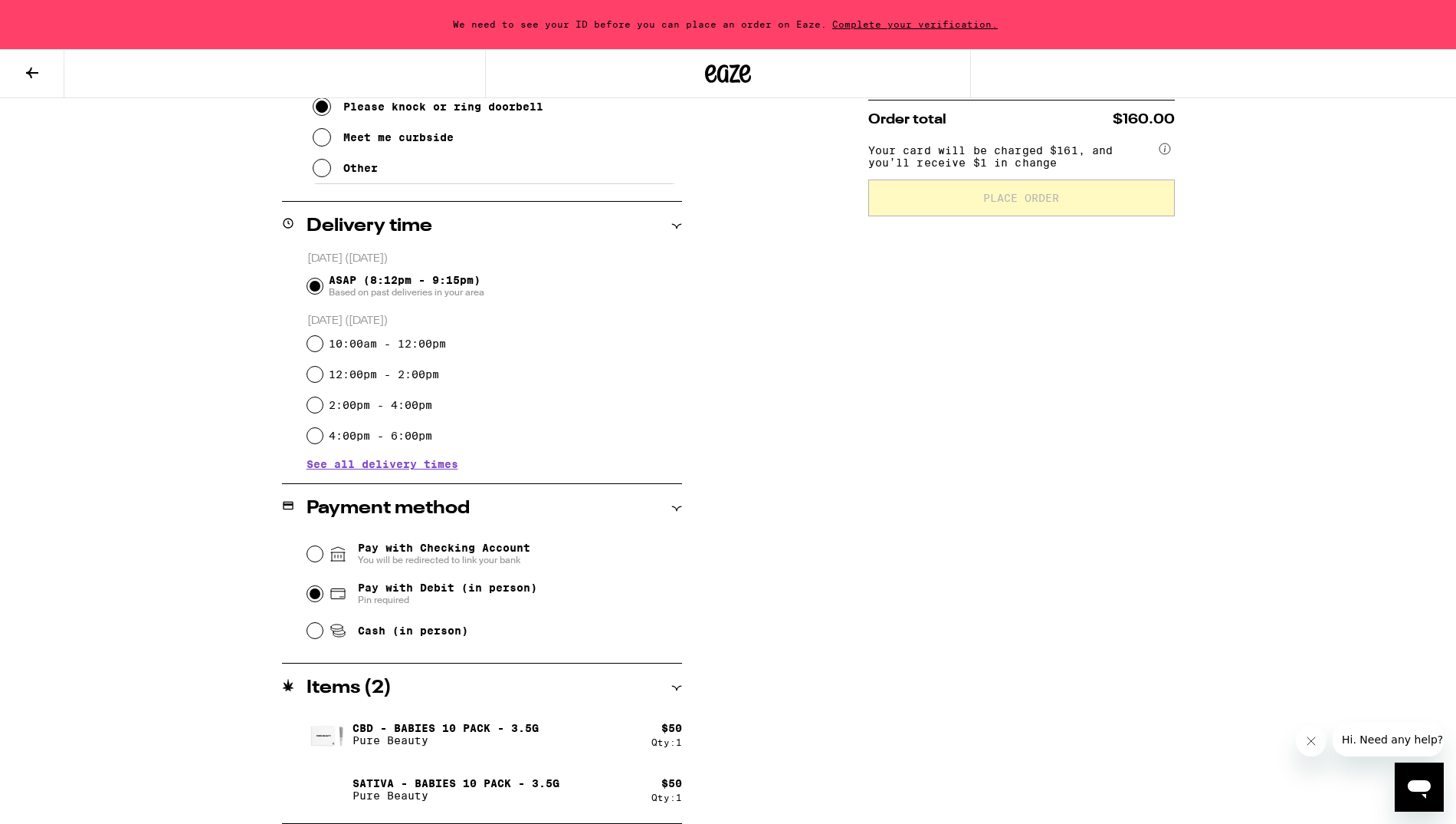
click at [318, 598] on input "Pay with Debit (in person) Pin required" at bounding box center [315, 593] width 16 height 16
radio input "true"
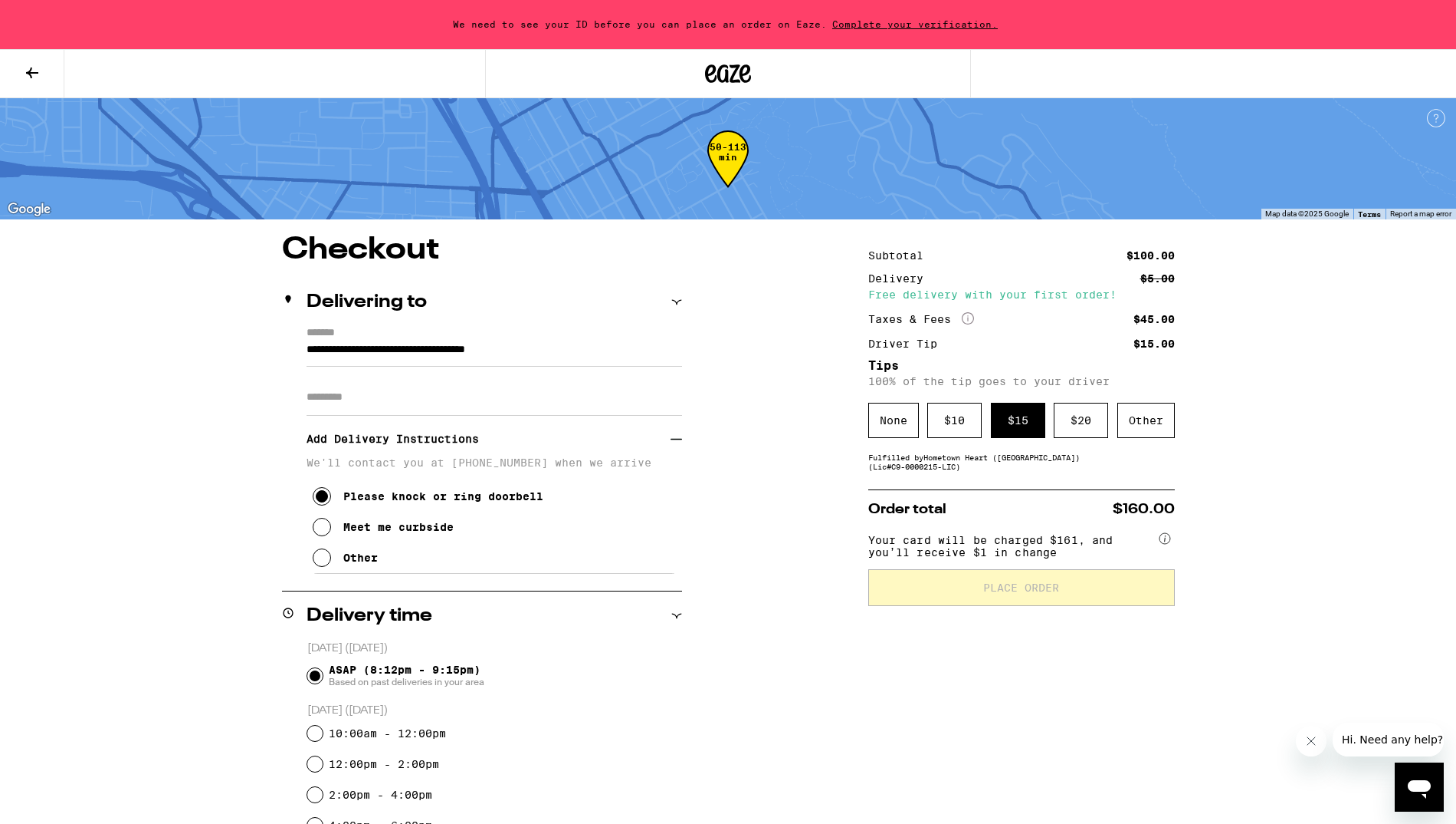
scroll to position [0, 0]
click at [965, 319] on icon "More Info" at bounding box center [968, 318] width 13 height 13
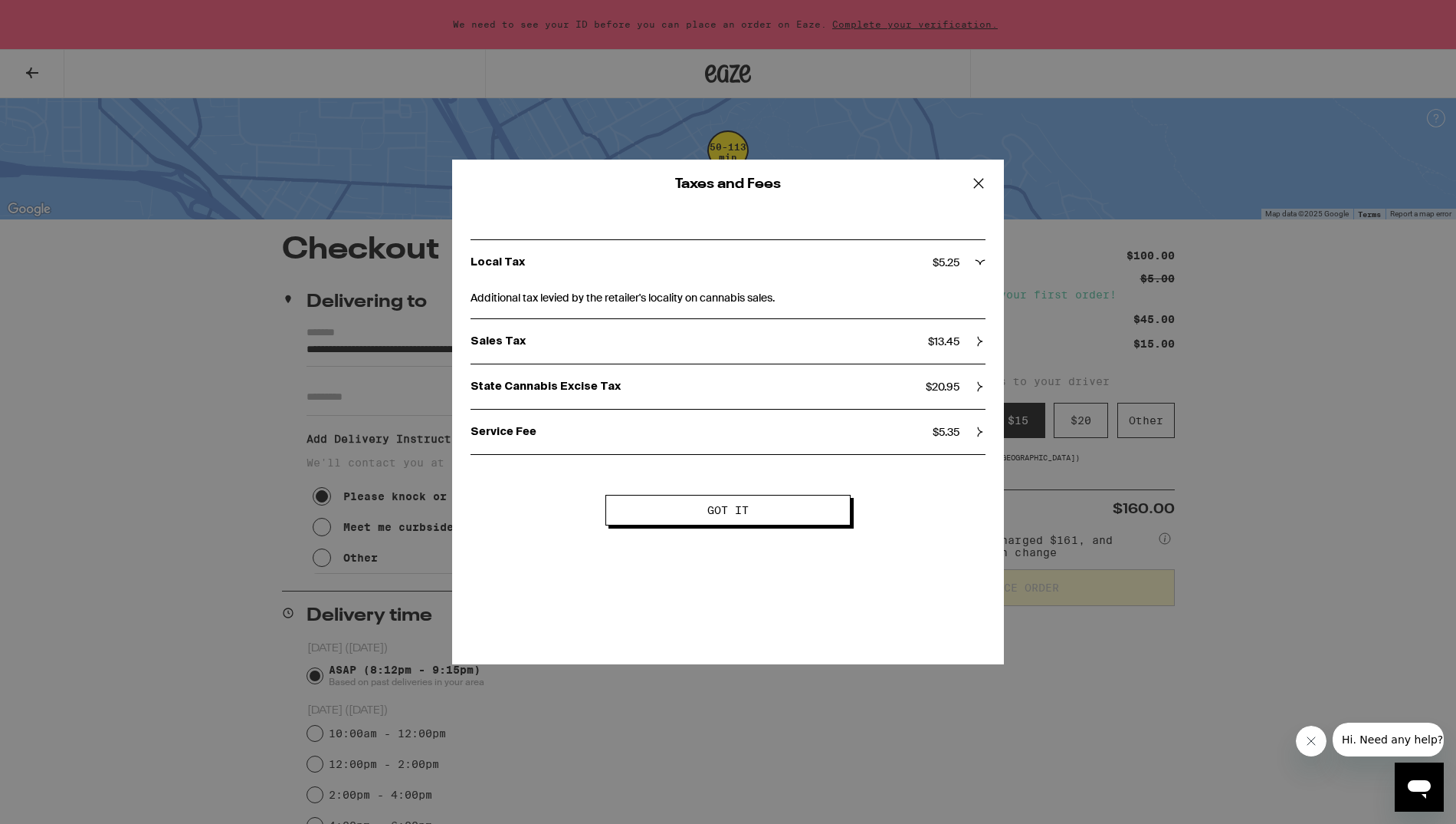
click at [985, 181] on icon at bounding box center [979, 182] width 23 height 23
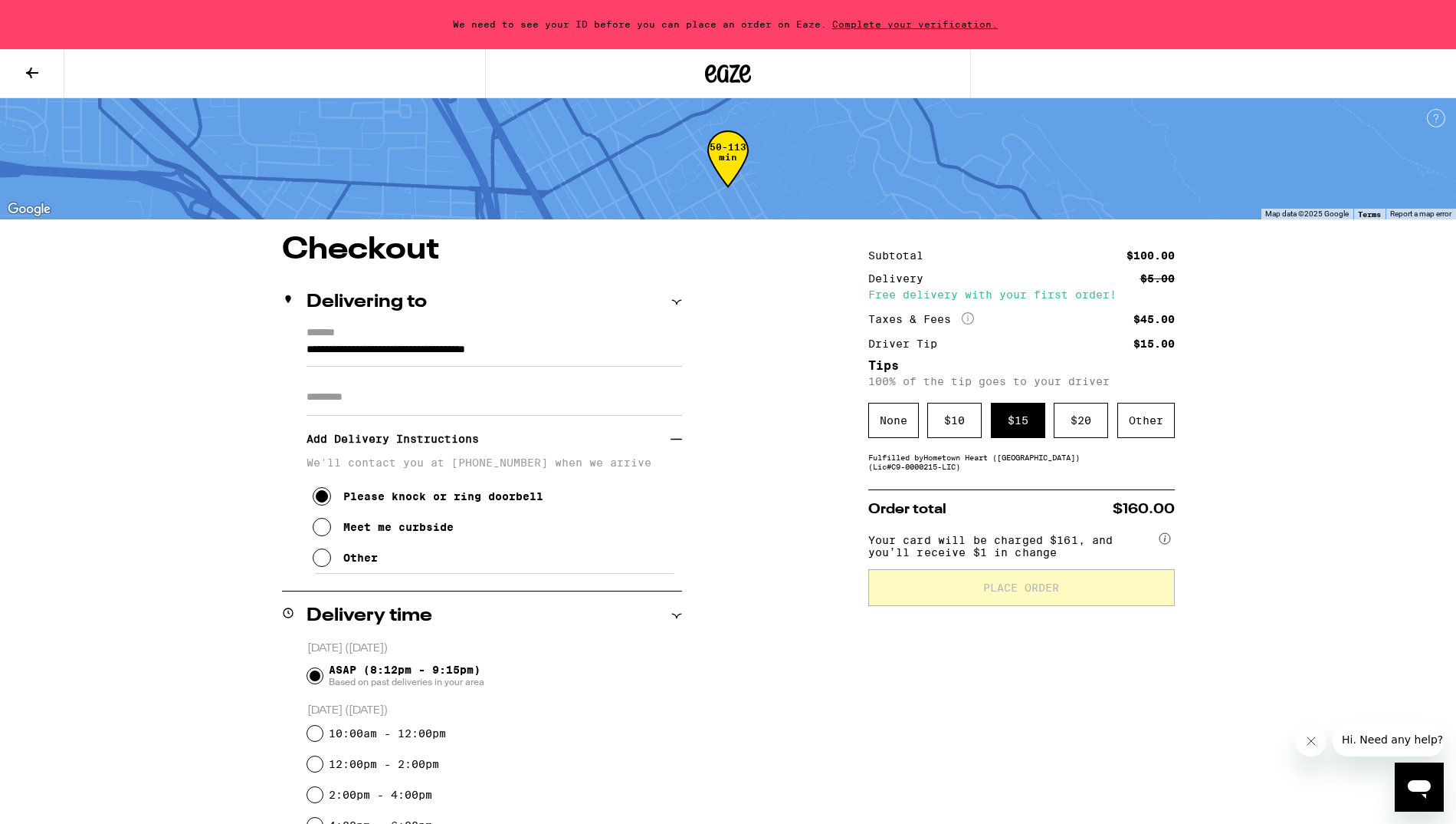
click at [979, 592] on span "Place Order" at bounding box center [1022, 587] width 280 height 11
click at [864, 24] on span "Complete your verification." at bounding box center [916, 25] width 176 height 10
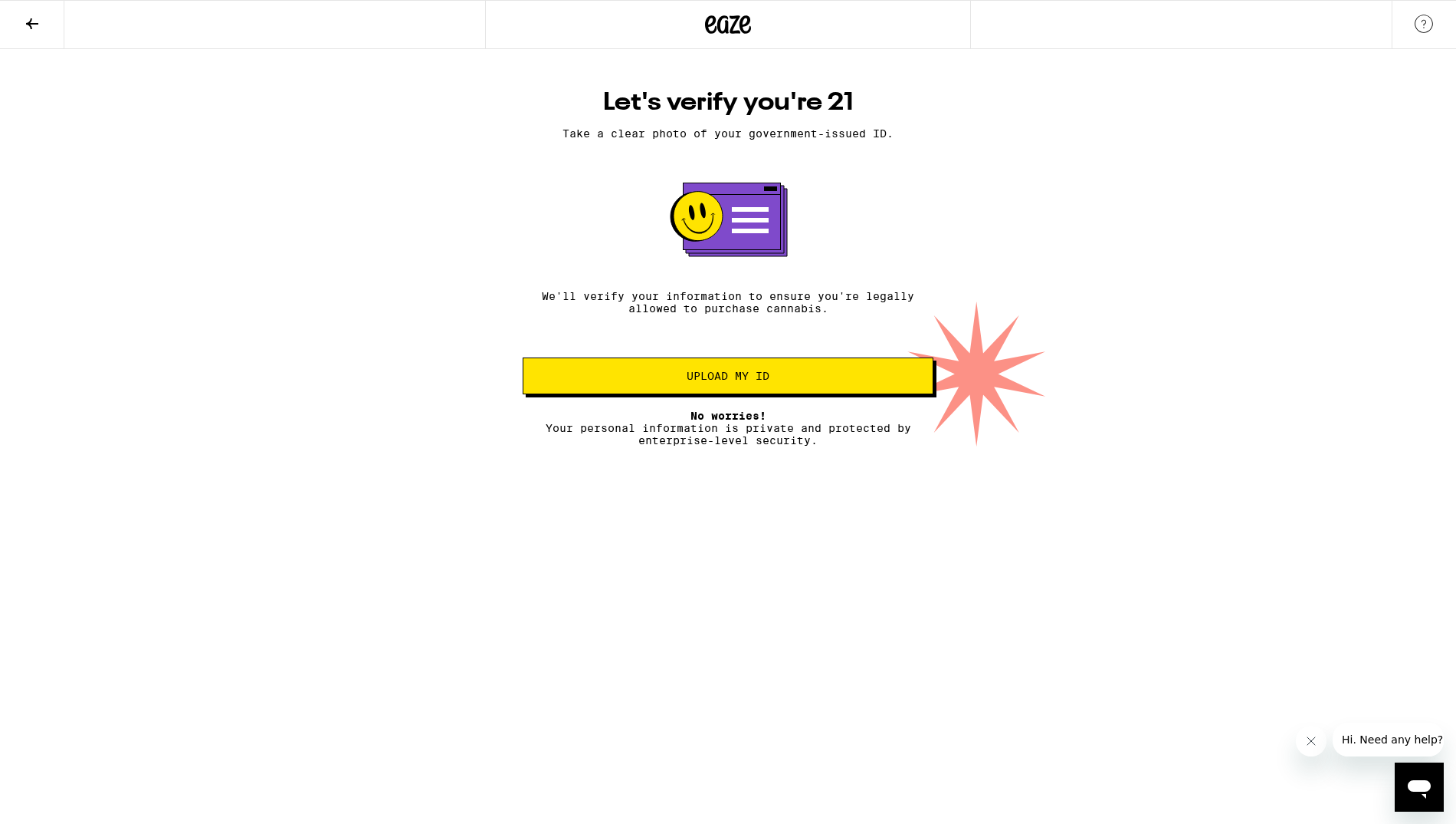
click at [768, 381] on span "Upload my ID" at bounding box center [728, 376] width 82 height 11
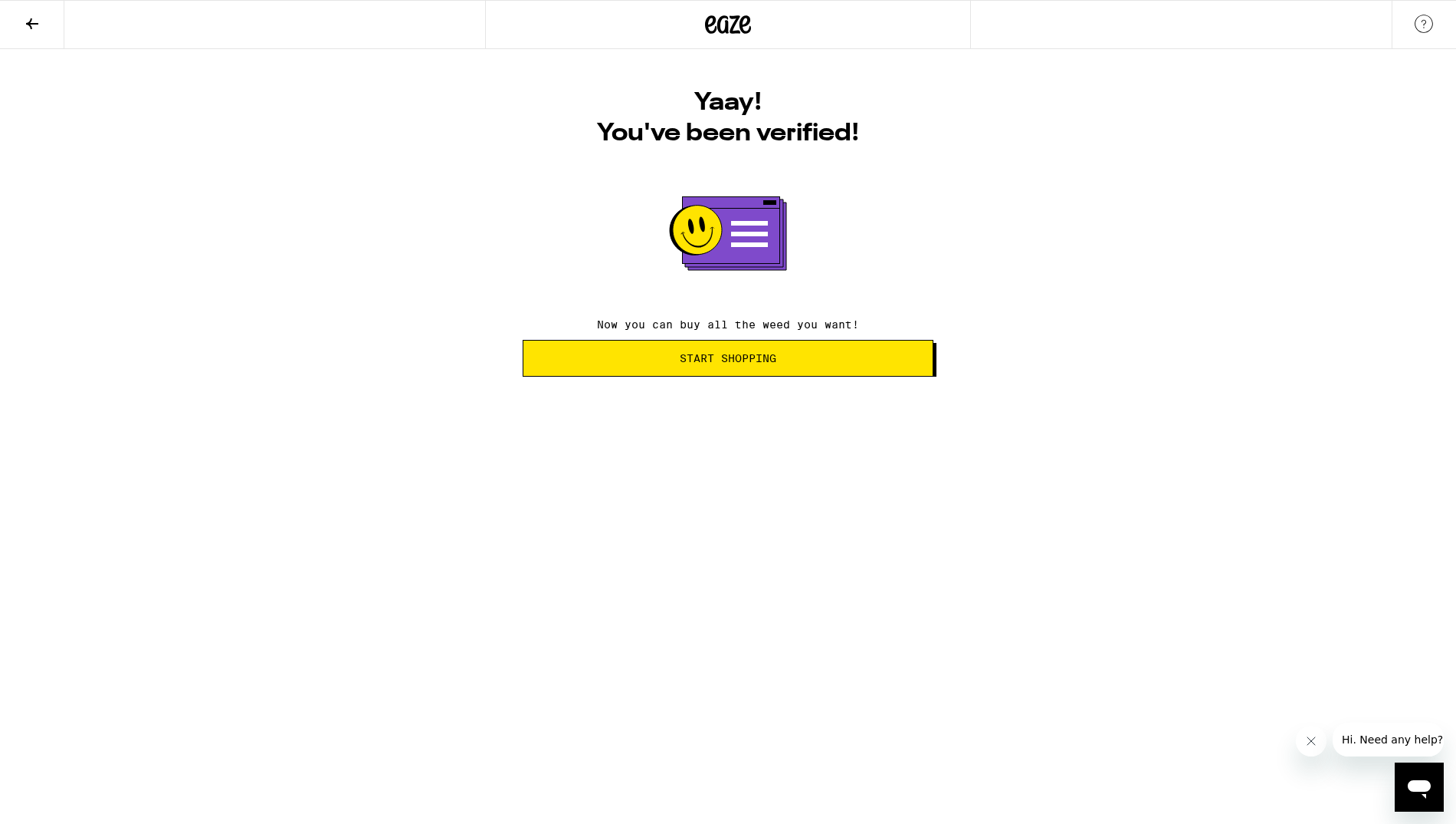
click at [806, 360] on span "Start Shopping" at bounding box center [728, 358] width 384 height 11
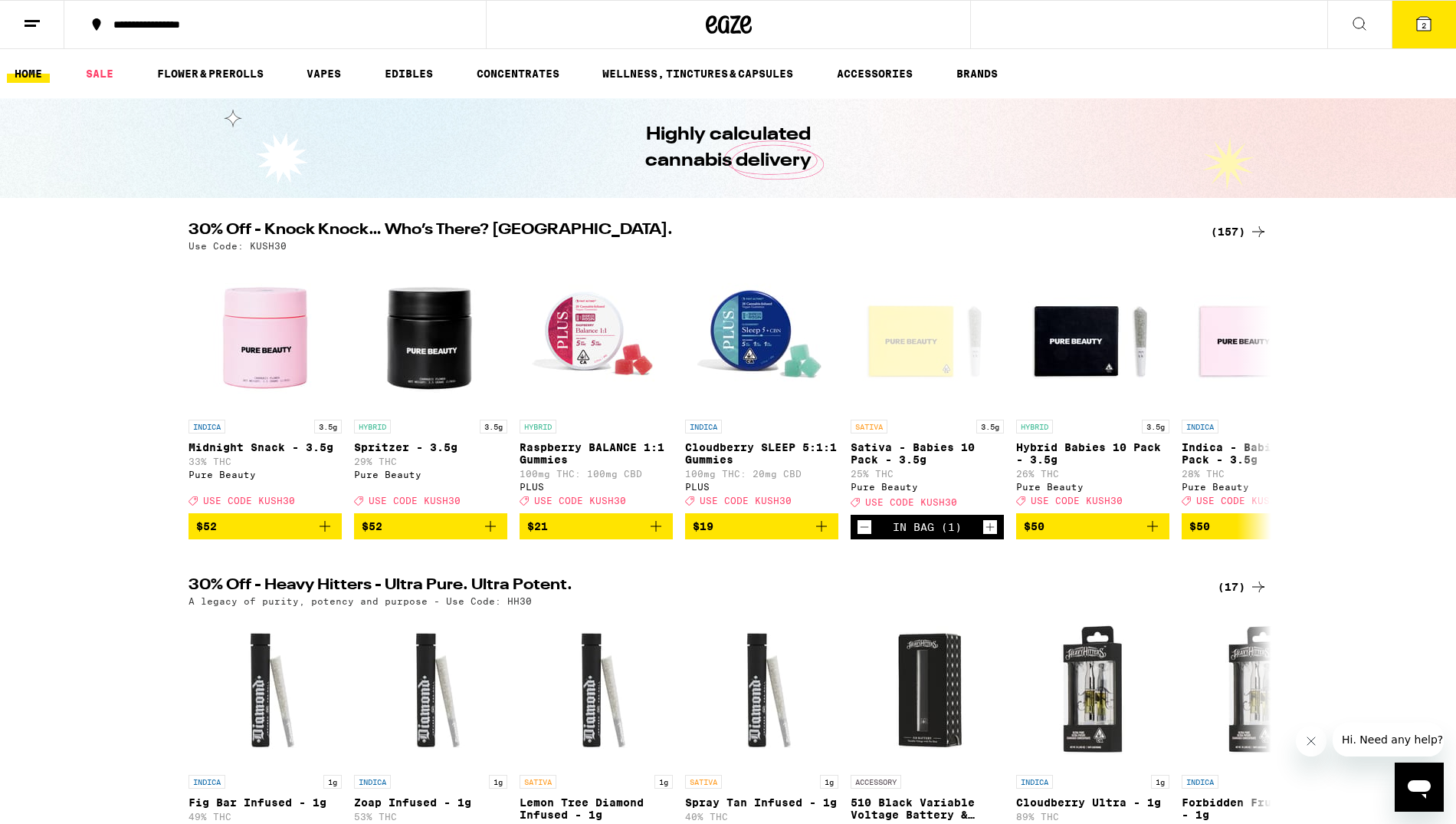
click at [1335, 34] on button "2" at bounding box center [1425, 25] width 65 height 47
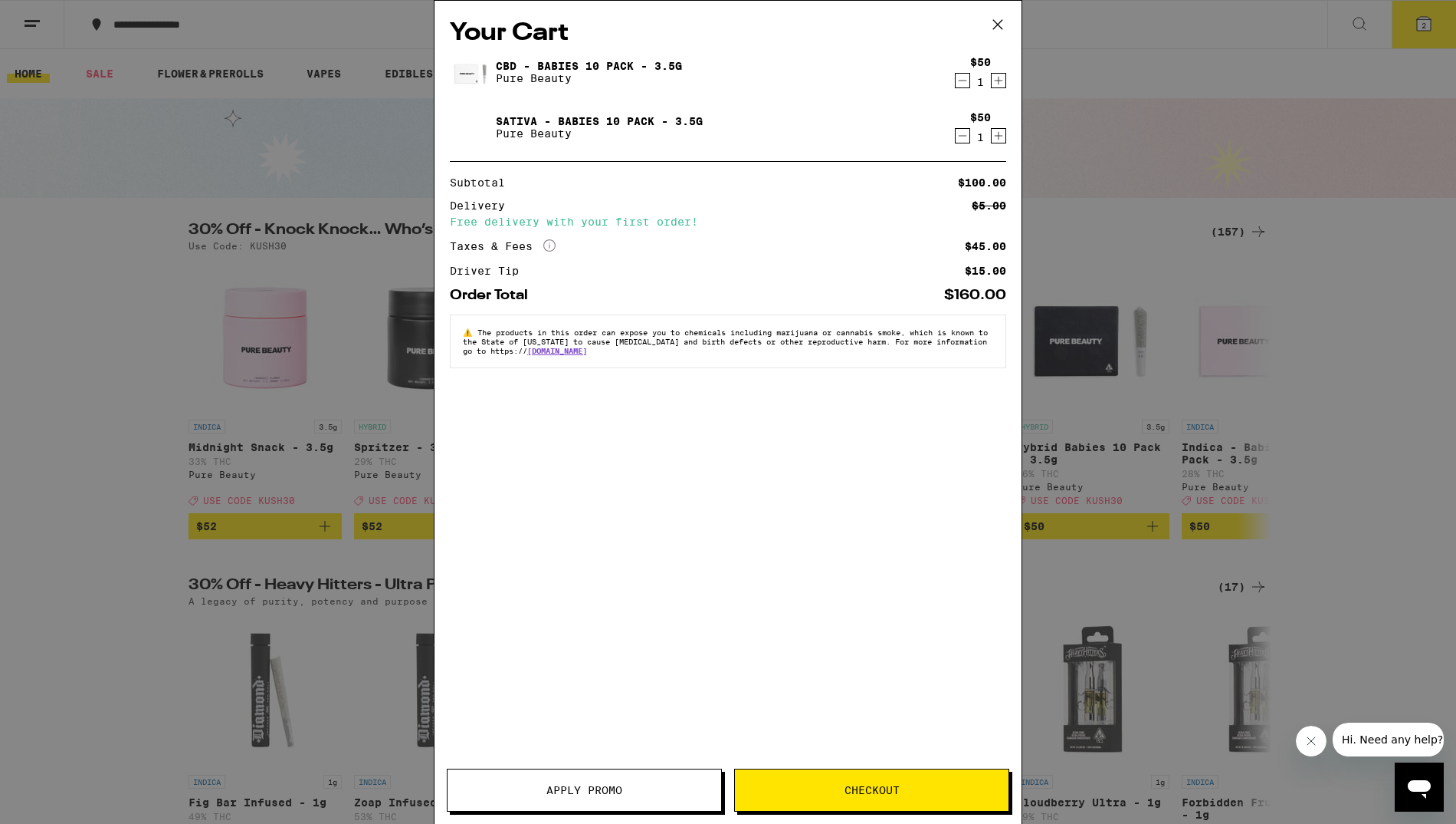
click at [883, 786] on span "Checkout" at bounding box center [872, 790] width 55 height 11
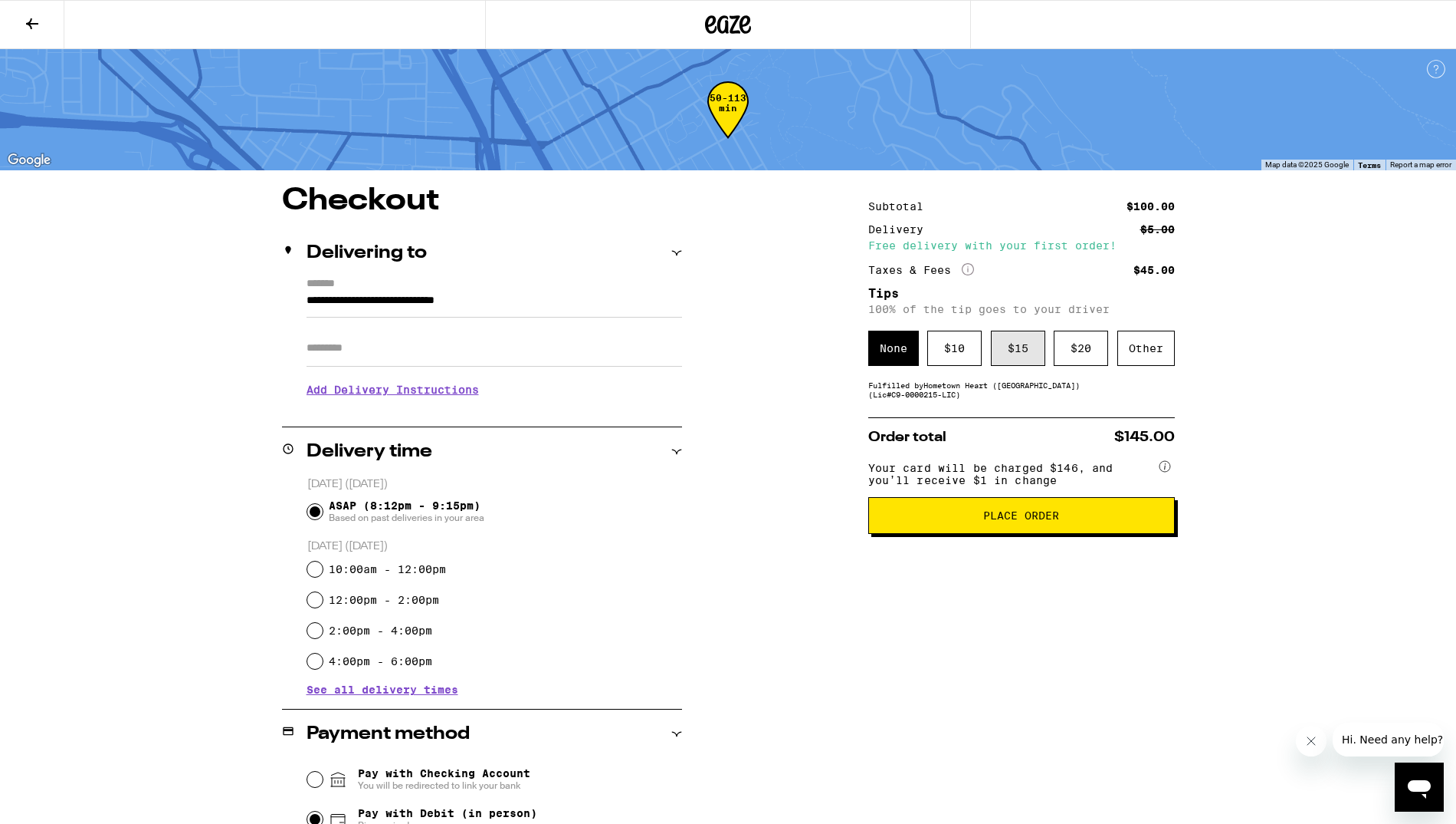
click at [1010, 358] on div "$ 15" at bounding box center [1019, 348] width 55 height 35
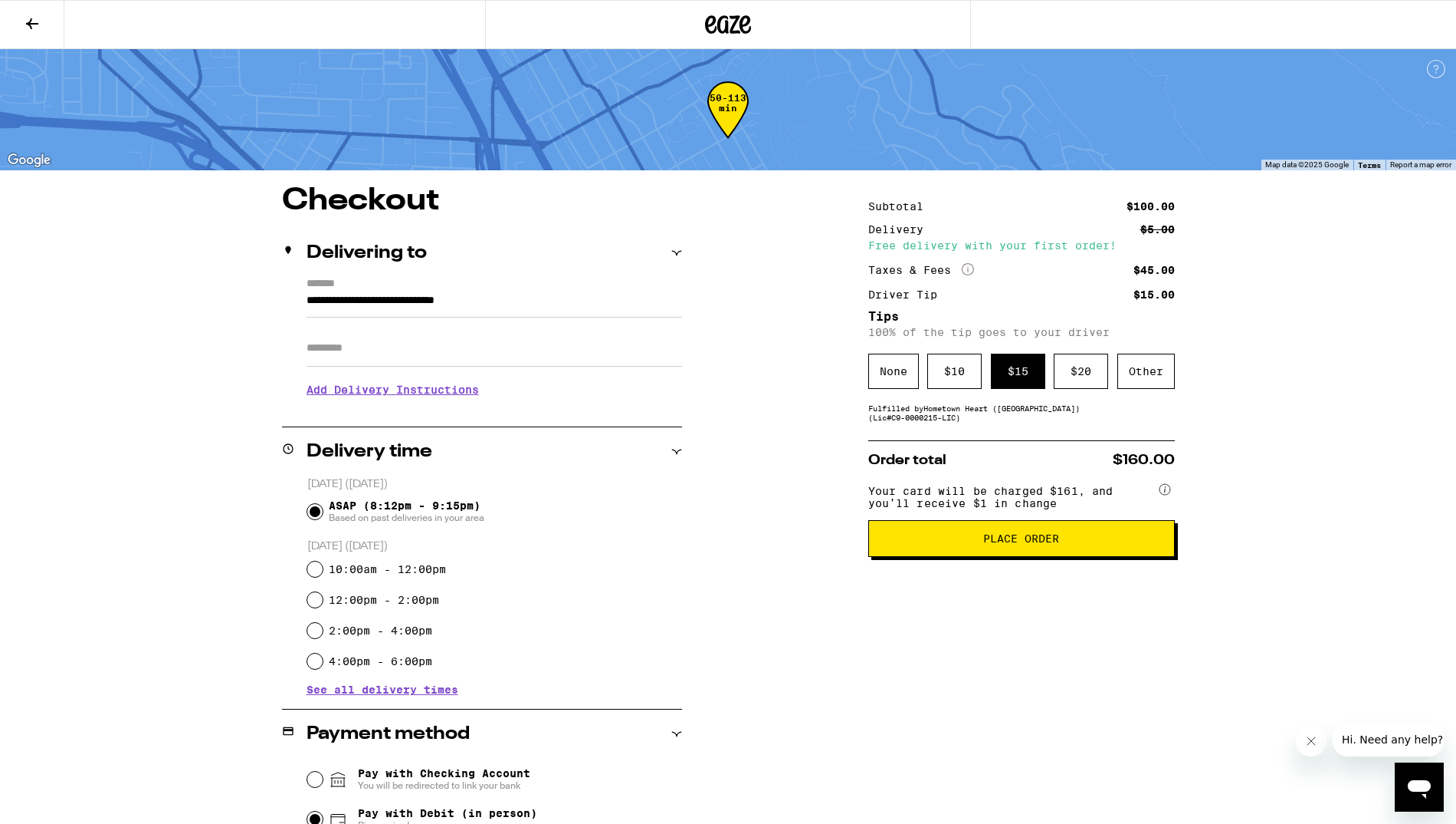
click at [989, 543] on span "Place Order" at bounding box center [1021, 538] width 75 height 11
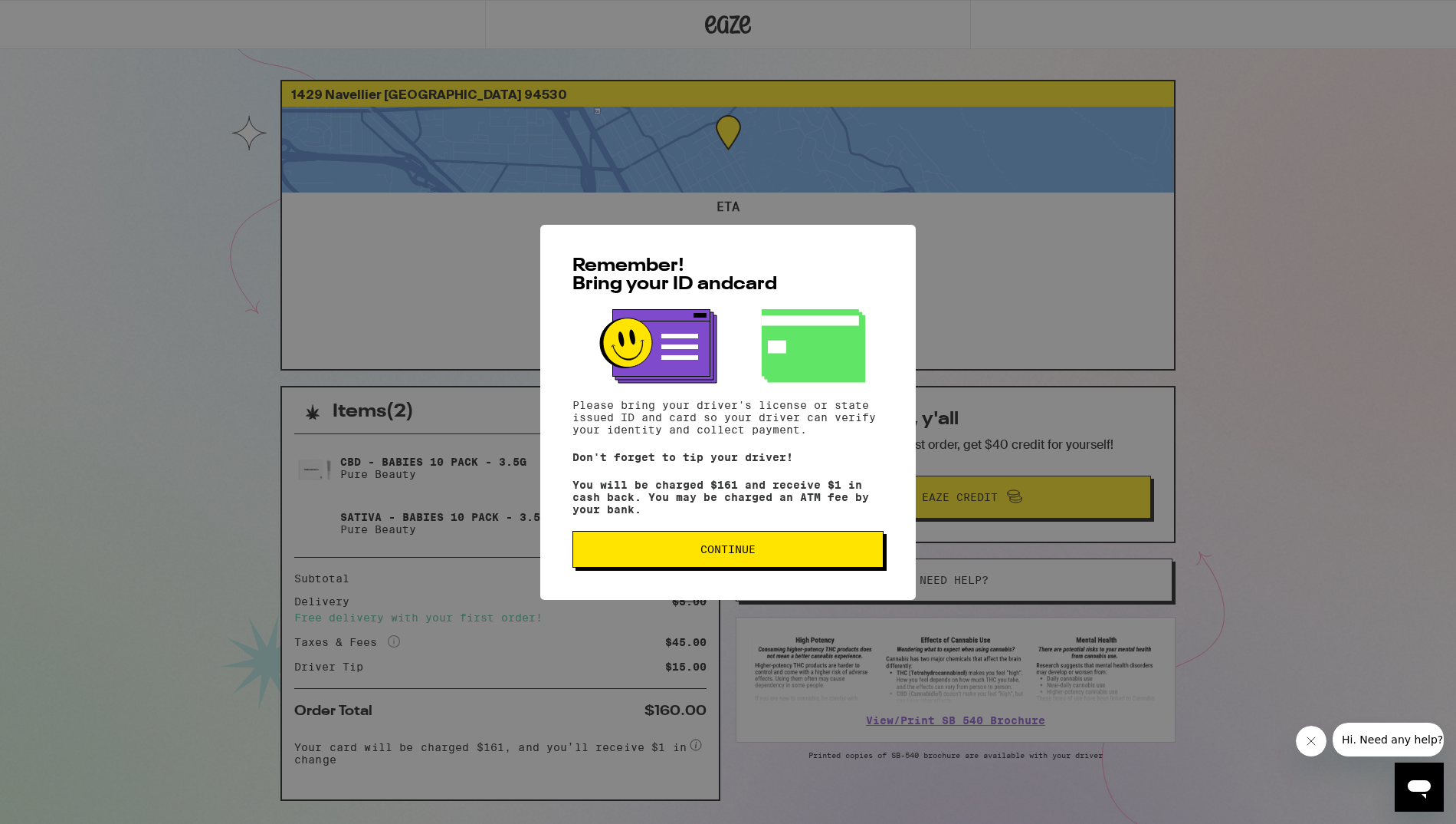
click at [820, 553] on span "Continue" at bounding box center [728, 548] width 285 height 11
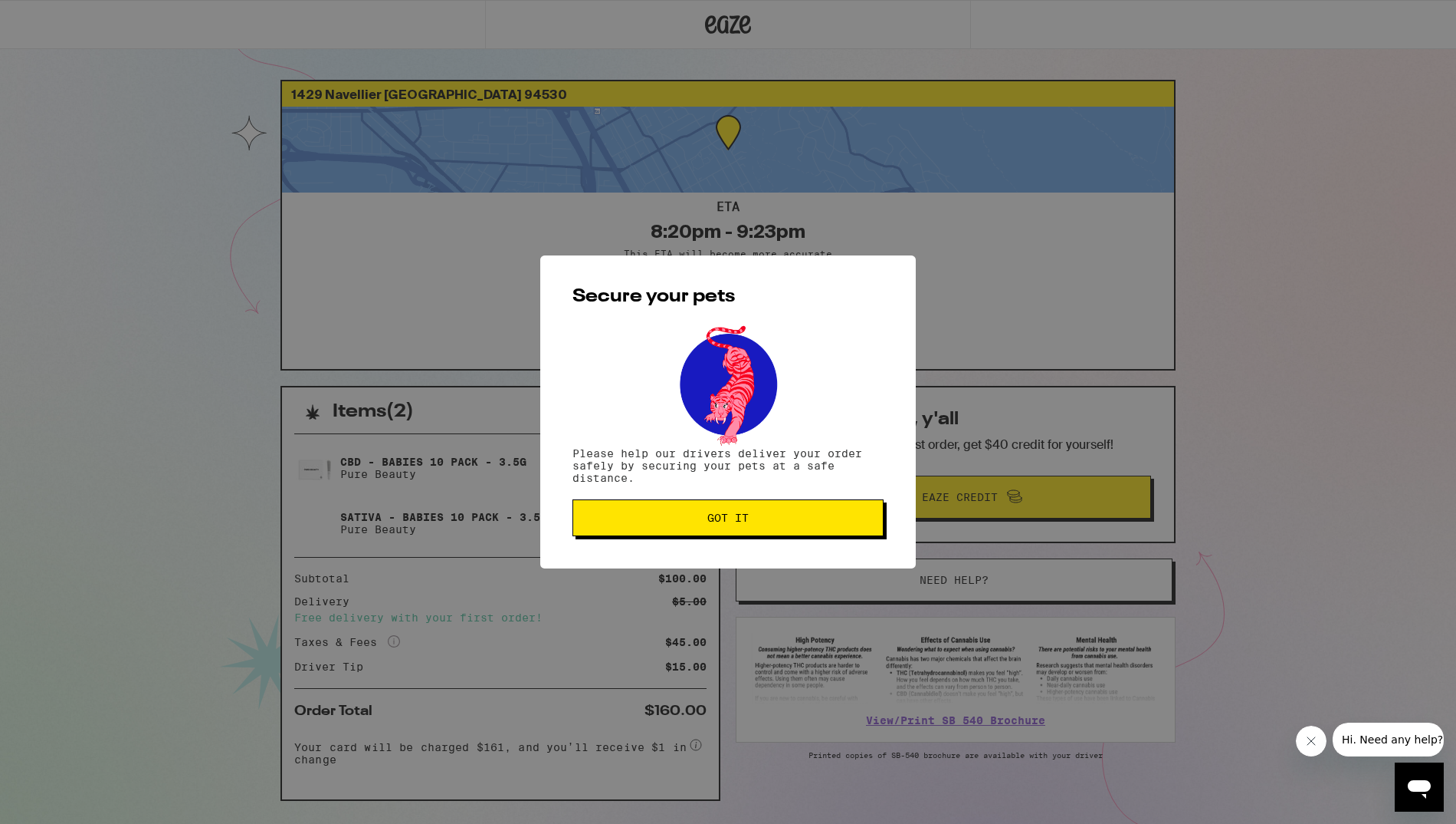
click at [824, 523] on span "Got it" at bounding box center [728, 517] width 285 height 11
